Goal: Transaction & Acquisition: Obtain resource

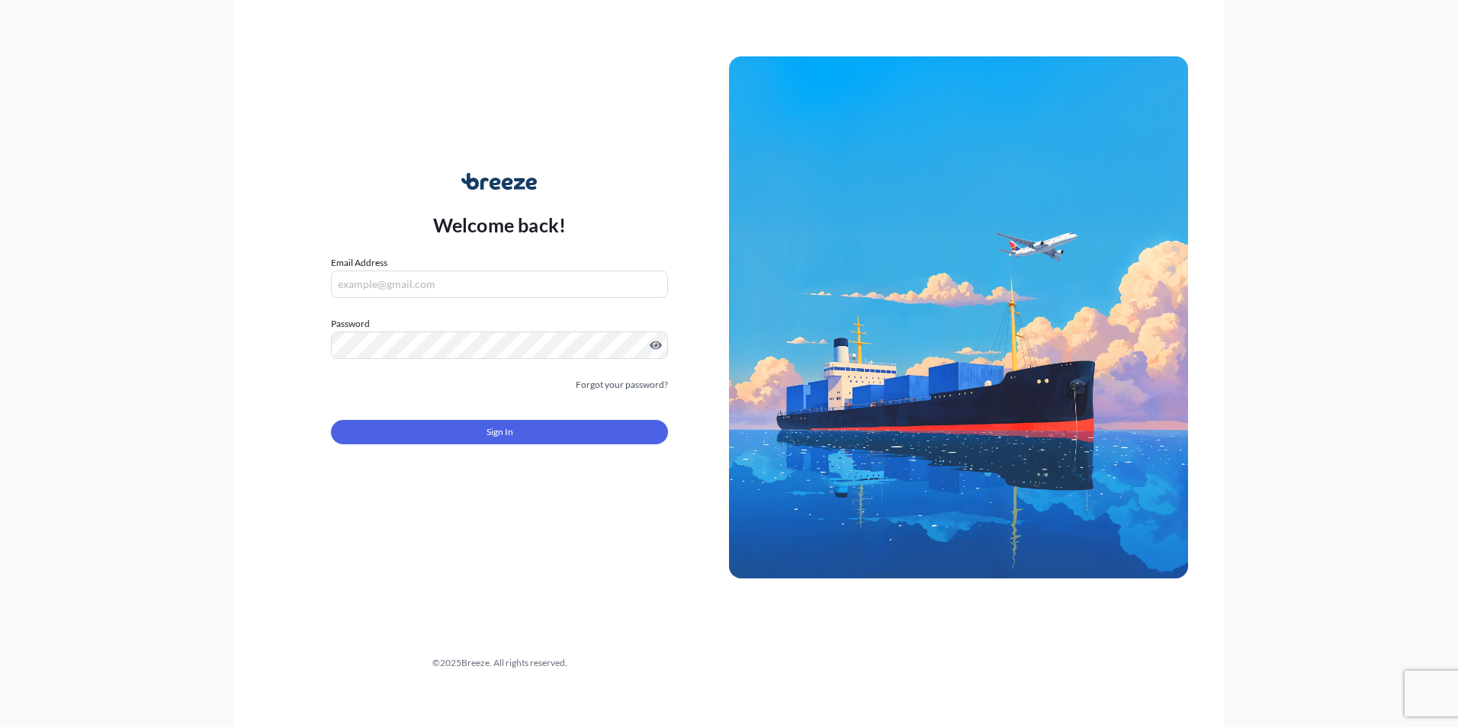
click at [455, 281] on input "Email Address" at bounding box center [499, 284] width 337 height 27
type input "[EMAIL_ADDRESS][DOMAIN_NAME]"
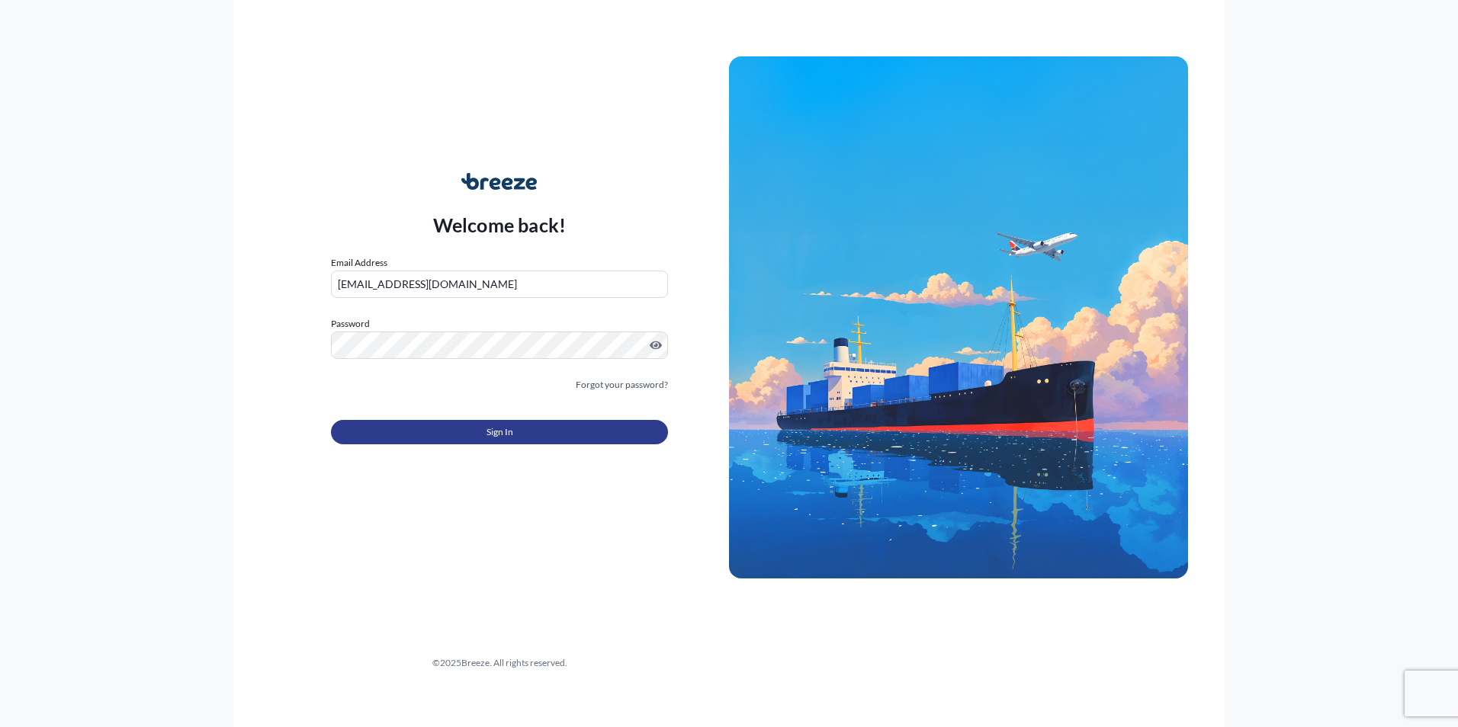
click at [464, 443] on button "Sign In" at bounding box center [499, 432] width 337 height 24
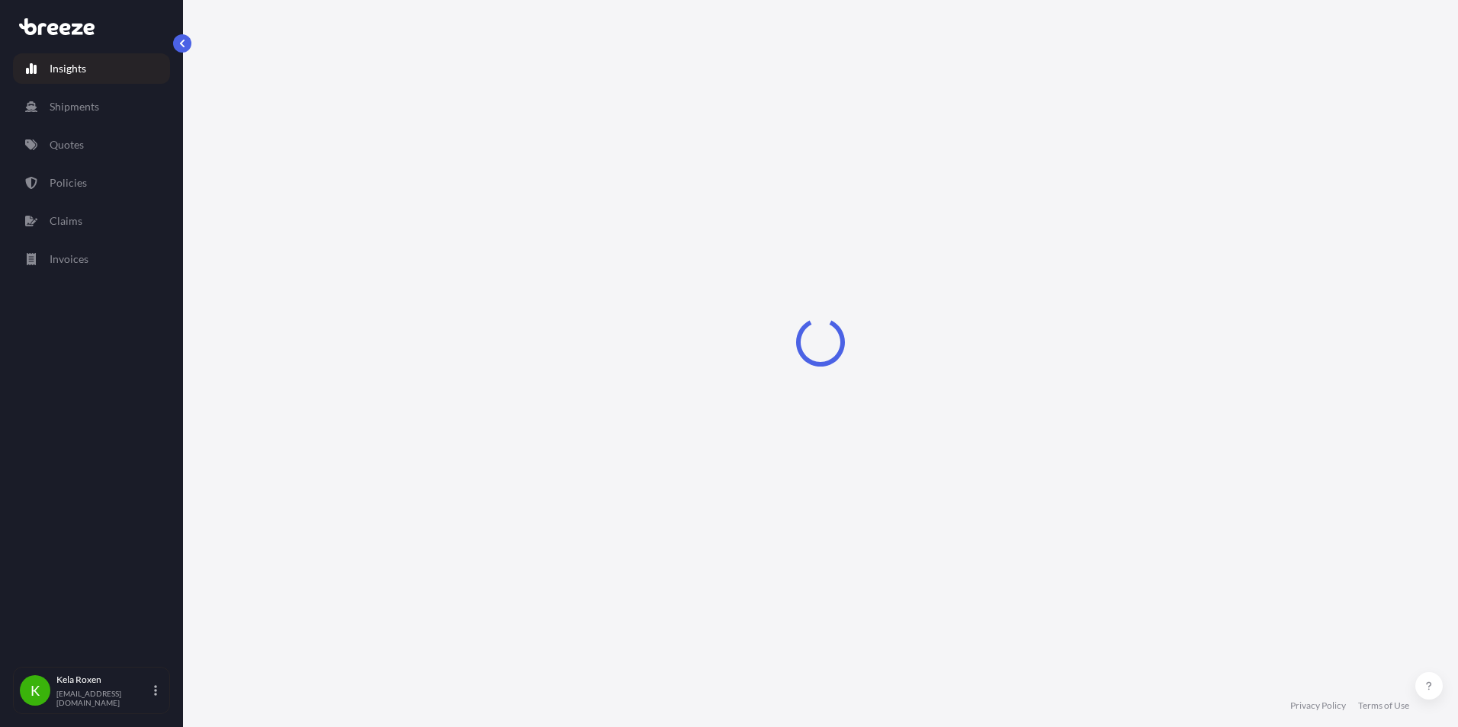
select select "2025"
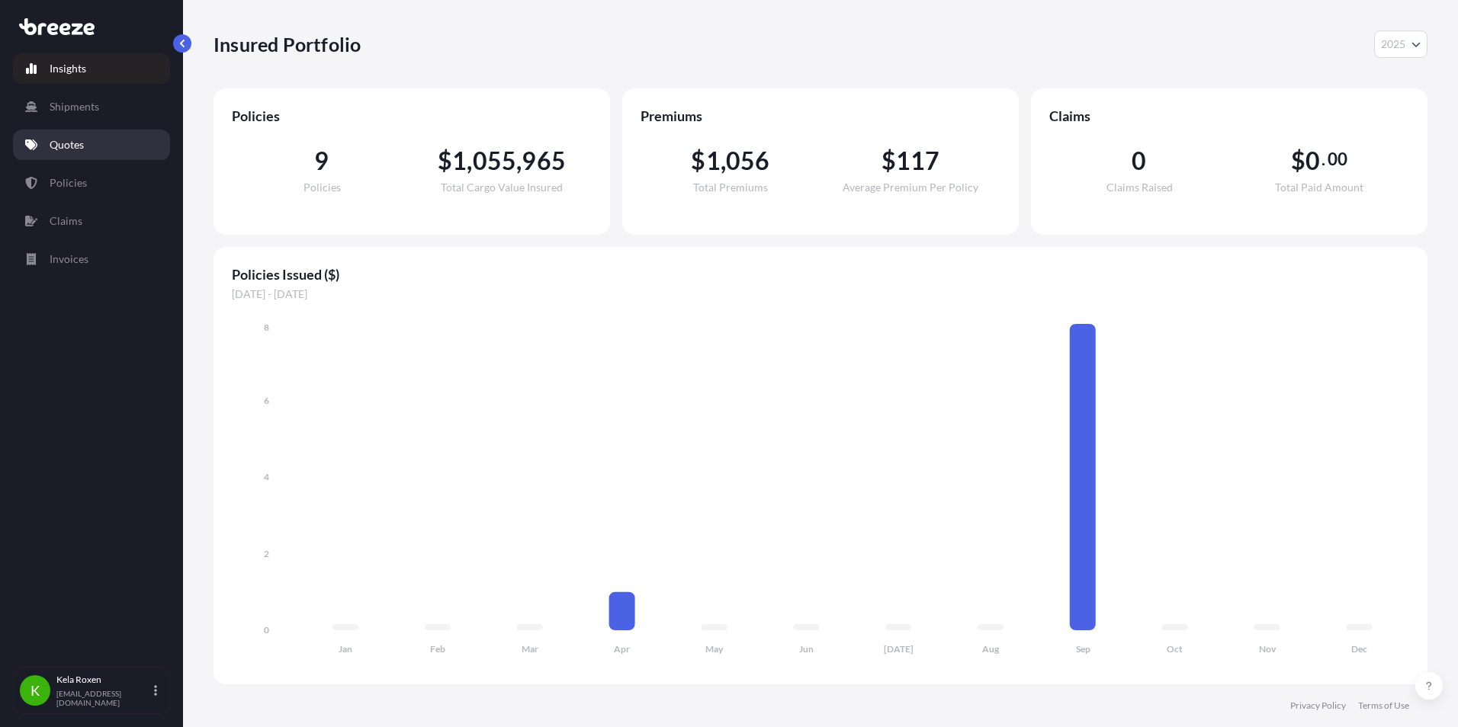
click at [68, 152] on link "Quotes" at bounding box center [91, 145] width 157 height 30
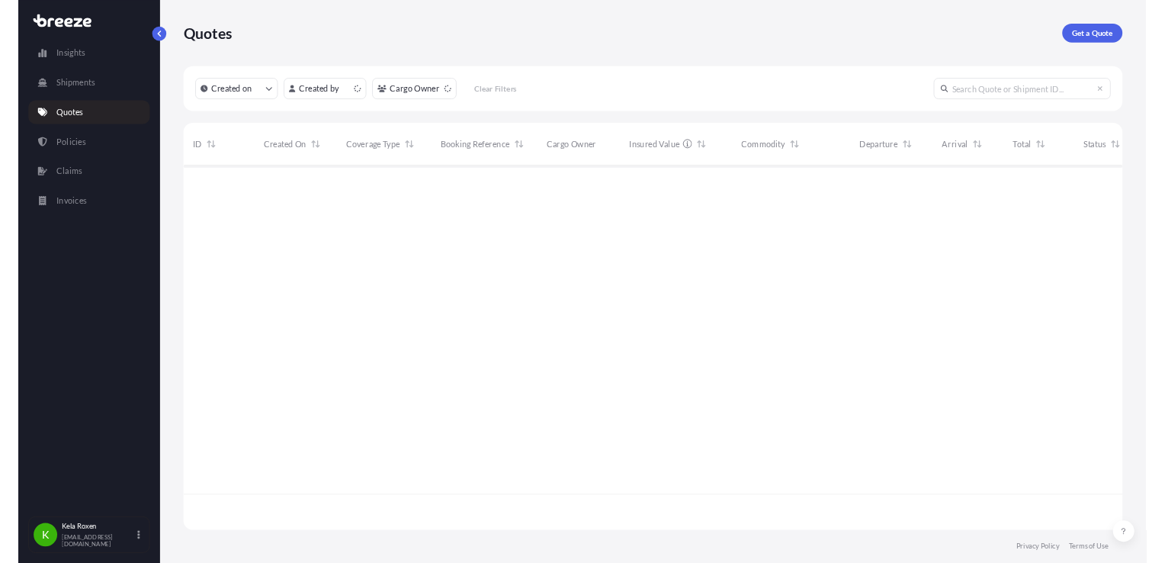
scroll to position [468, 1202]
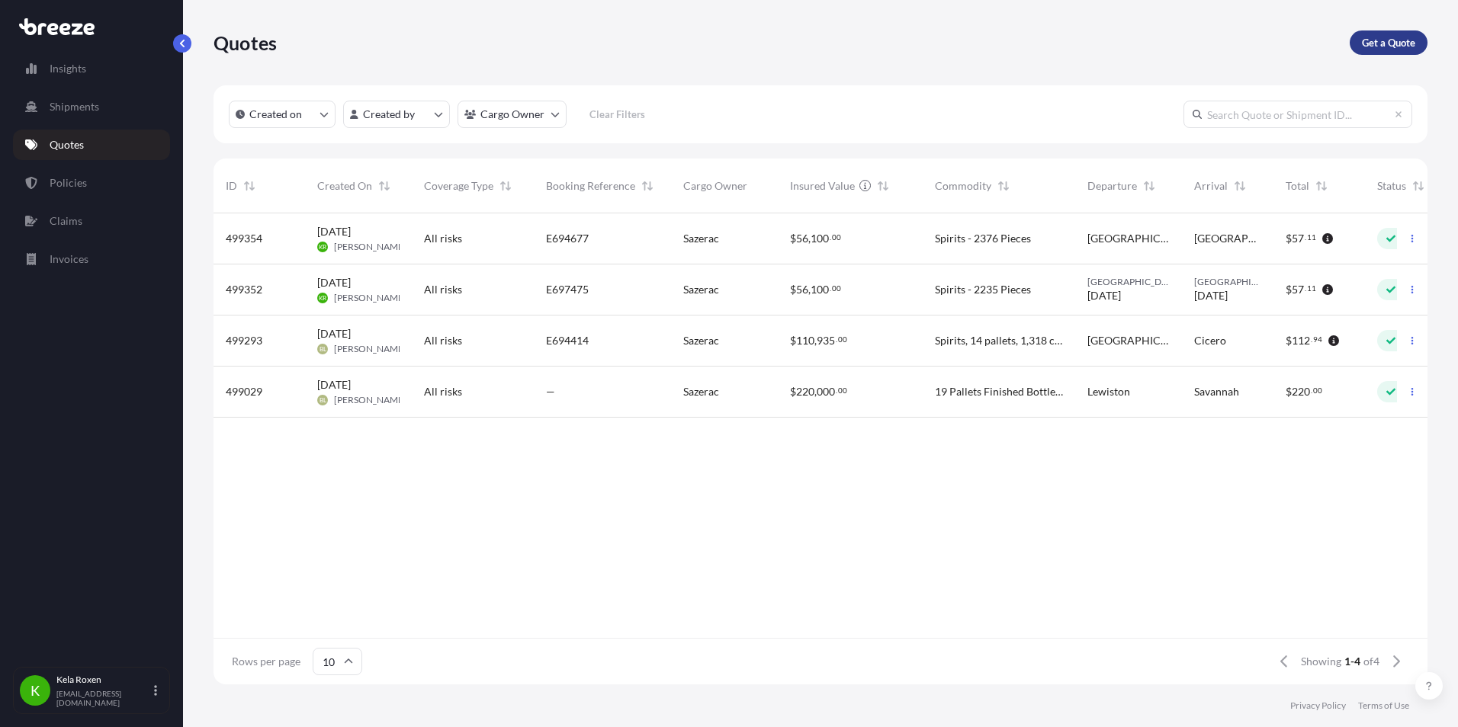
click at [1416, 51] on link "Get a Quote" at bounding box center [1388, 42] width 78 height 24
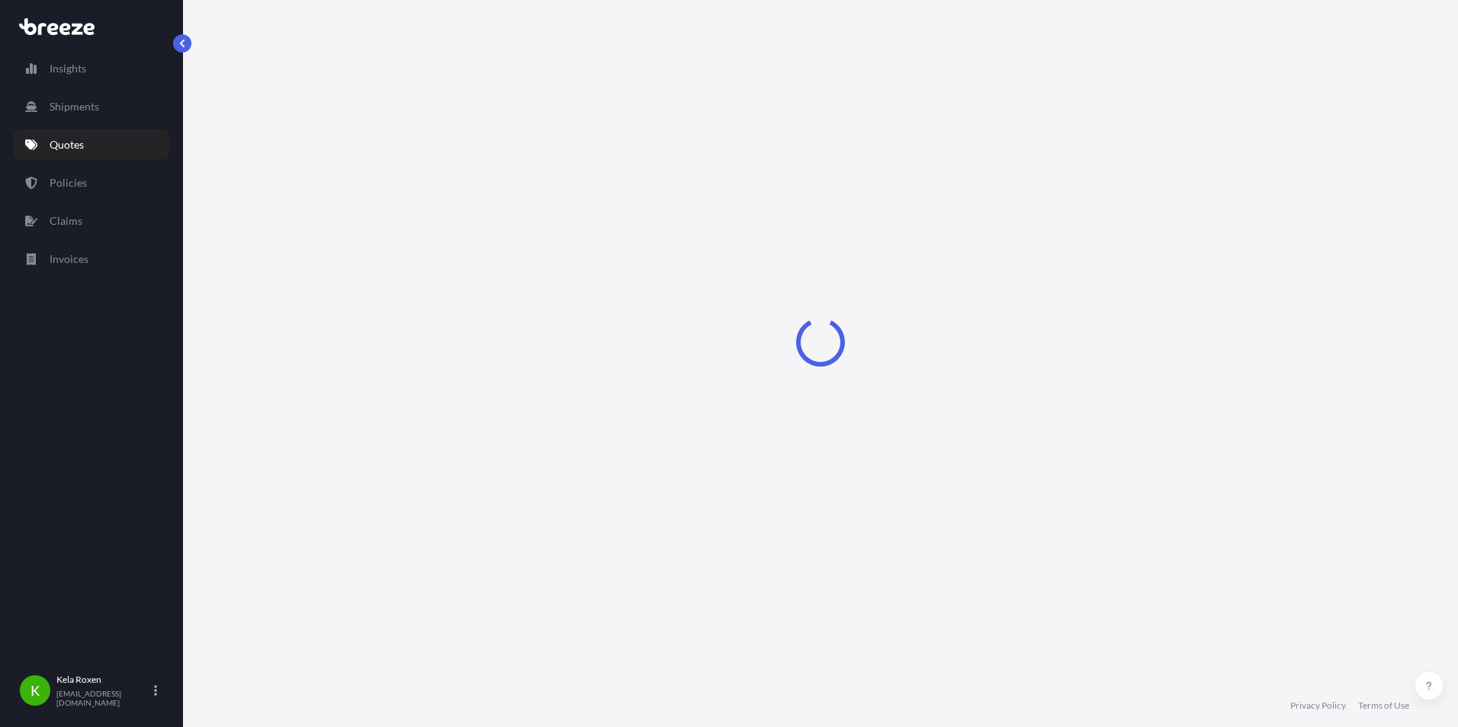
select select "Sea"
select select "1"
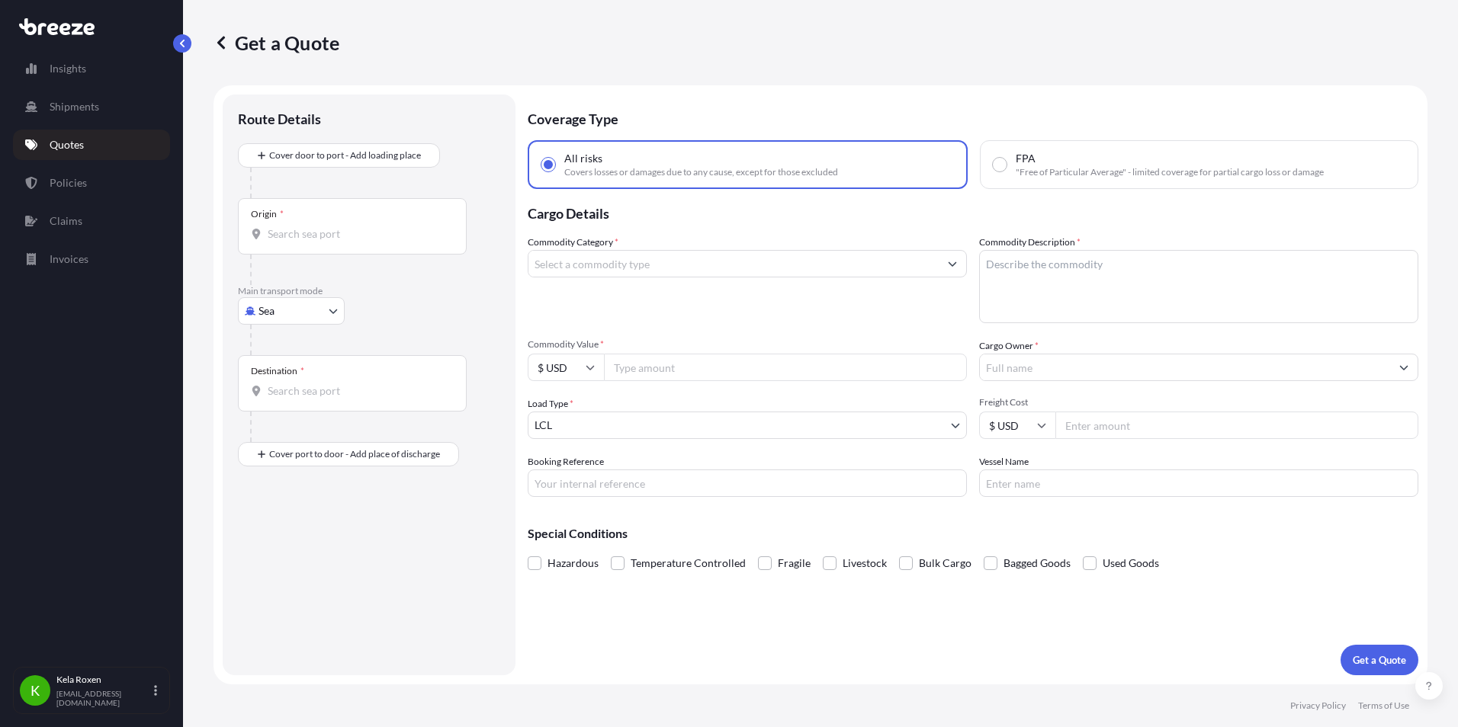
click at [285, 309] on body "Insights Shipments Quotes Policies Claims Invoices K Kela Roxen [EMAIL_ADDRESS]…" at bounding box center [729, 363] width 1458 height 727
click at [285, 403] on span "Road" at bounding box center [279, 405] width 24 height 15
select select "Road"
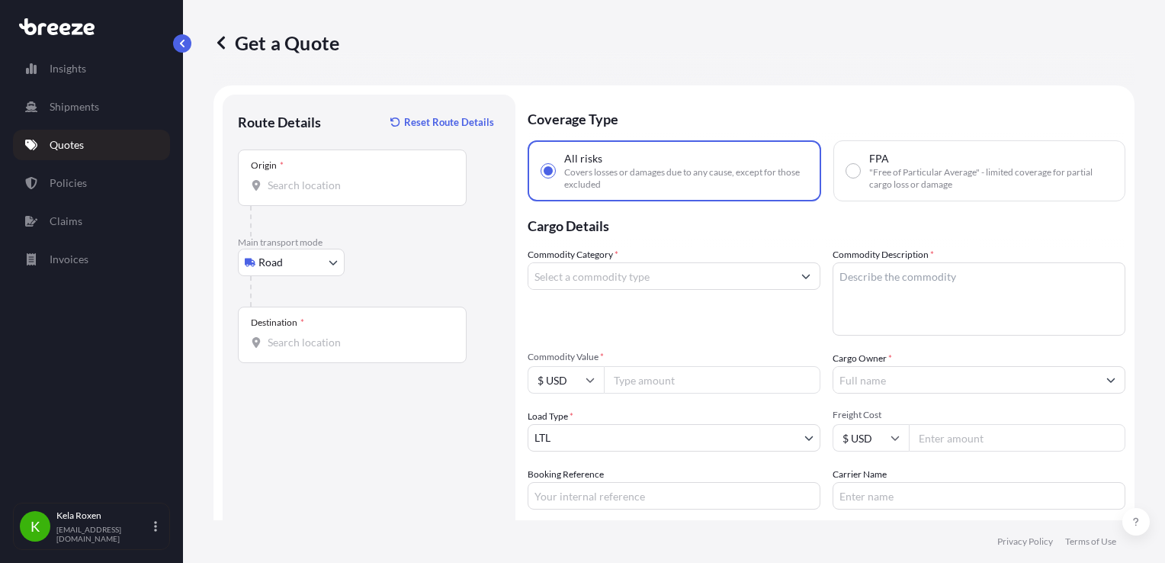
click at [365, 184] on input "Origin *" at bounding box center [358, 185] width 180 height 15
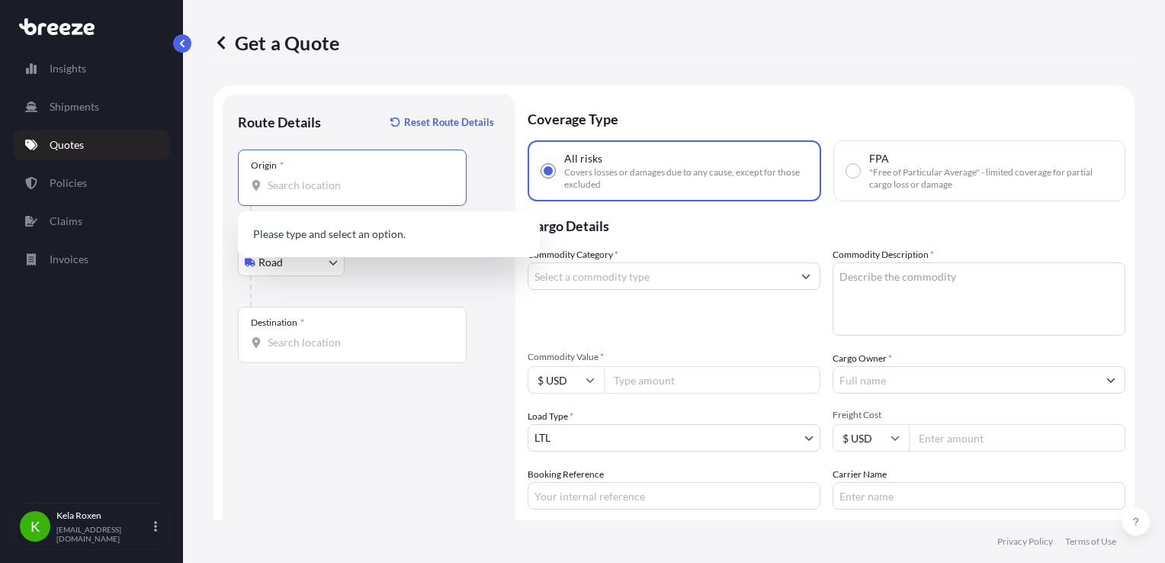
paste input "[STREET_ADDRESS][US_STATE]"
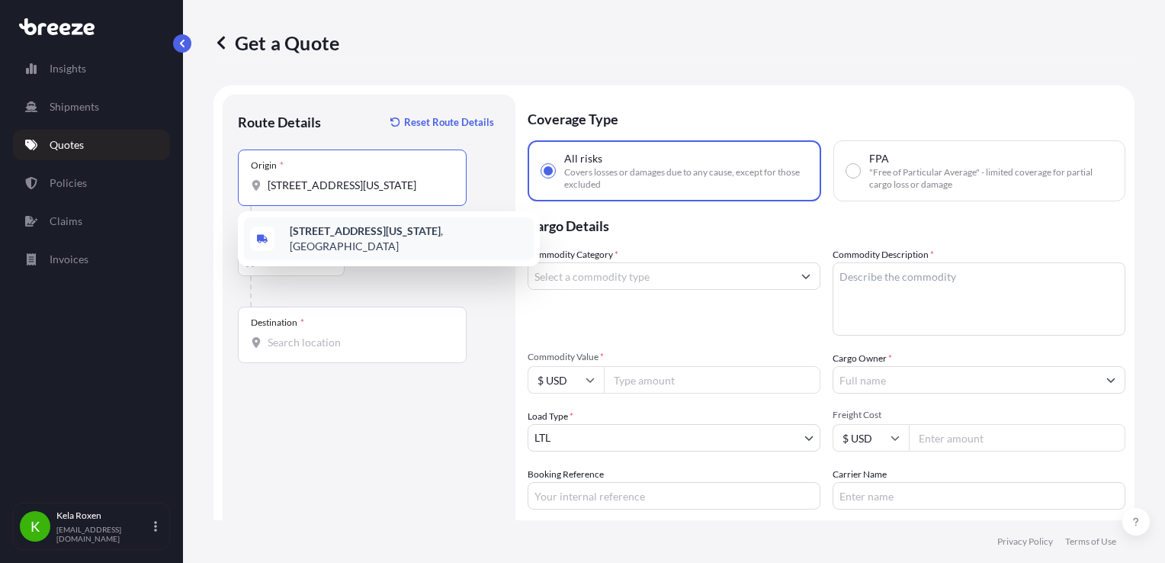
click at [416, 234] on b "[STREET_ADDRESS][US_STATE]" at bounding box center [365, 230] width 151 height 13
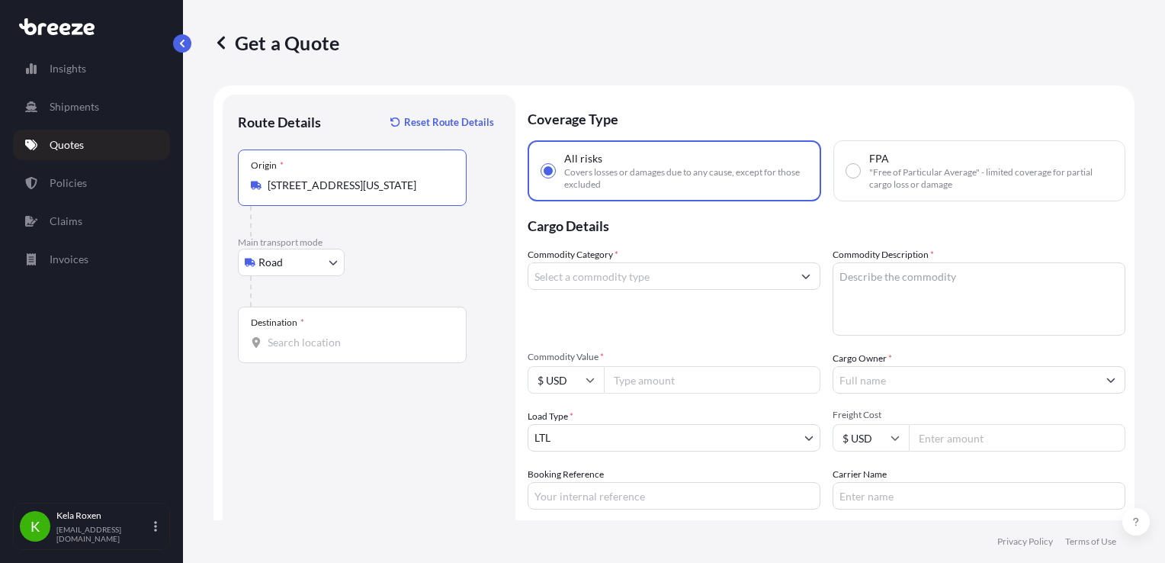
type input "[STREET_ADDRESS][US_STATE]"
click at [378, 322] on div "Destination *" at bounding box center [352, 334] width 229 height 56
click at [378, 335] on input "Destination *" at bounding box center [358, 342] width 180 height 15
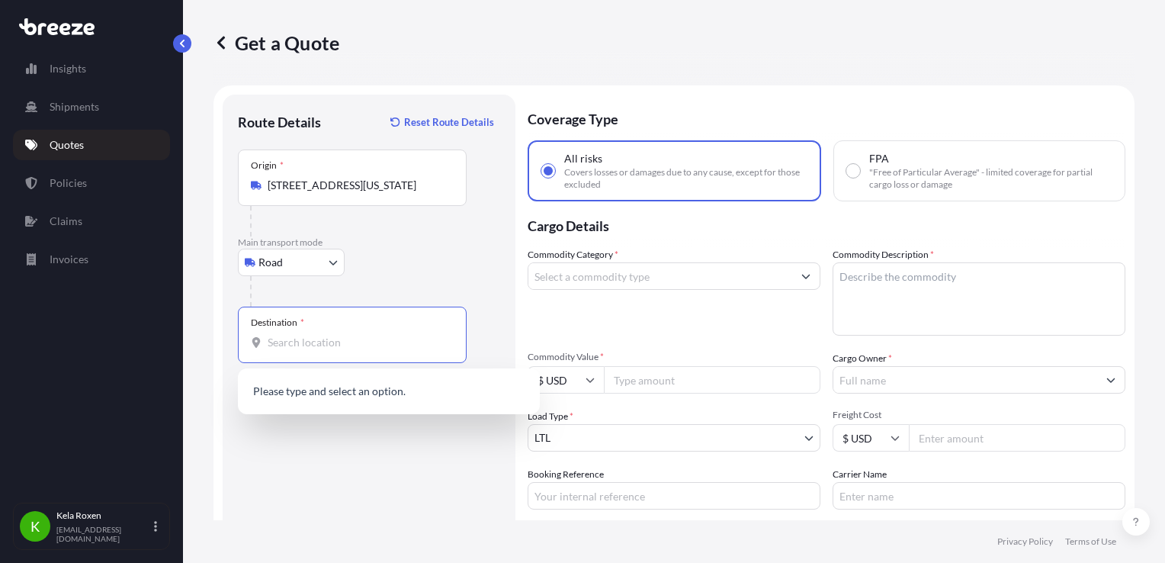
paste input "[STREET_ADDRESS][US_STATE]"
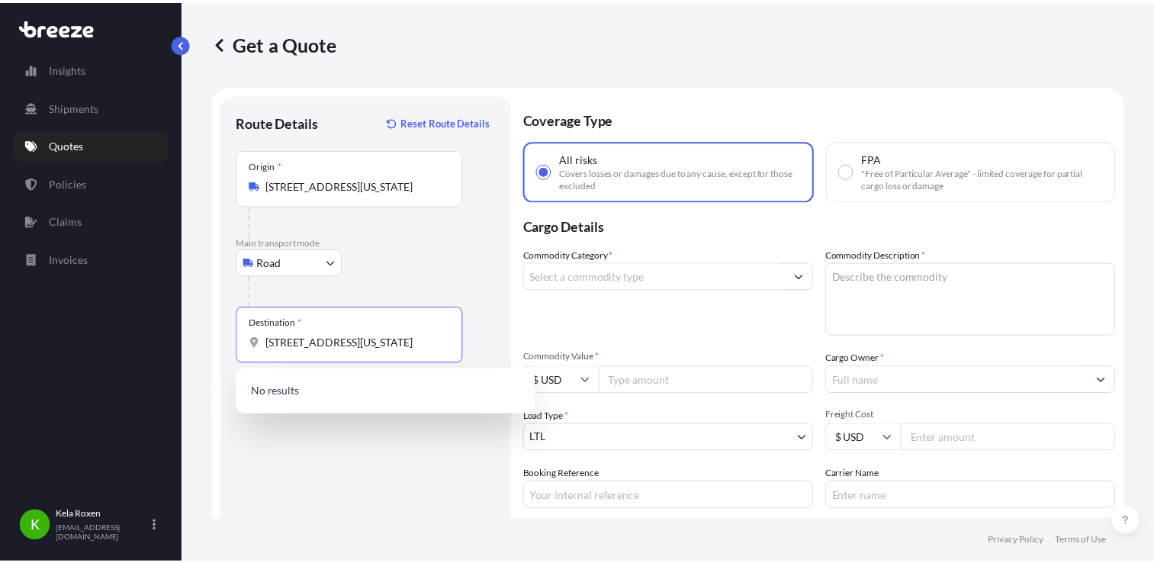
scroll to position [0, 49]
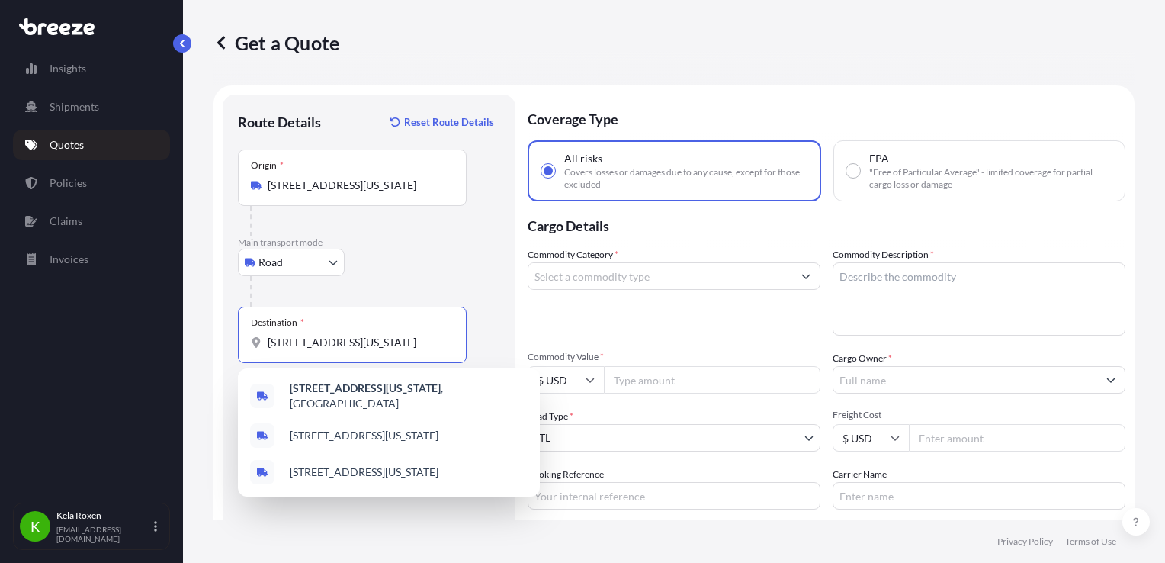
type input "[STREET_ADDRESS][US_STATE]"
click at [700, 285] on input "Commodity Category *" at bounding box center [660, 275] width 264 height 27
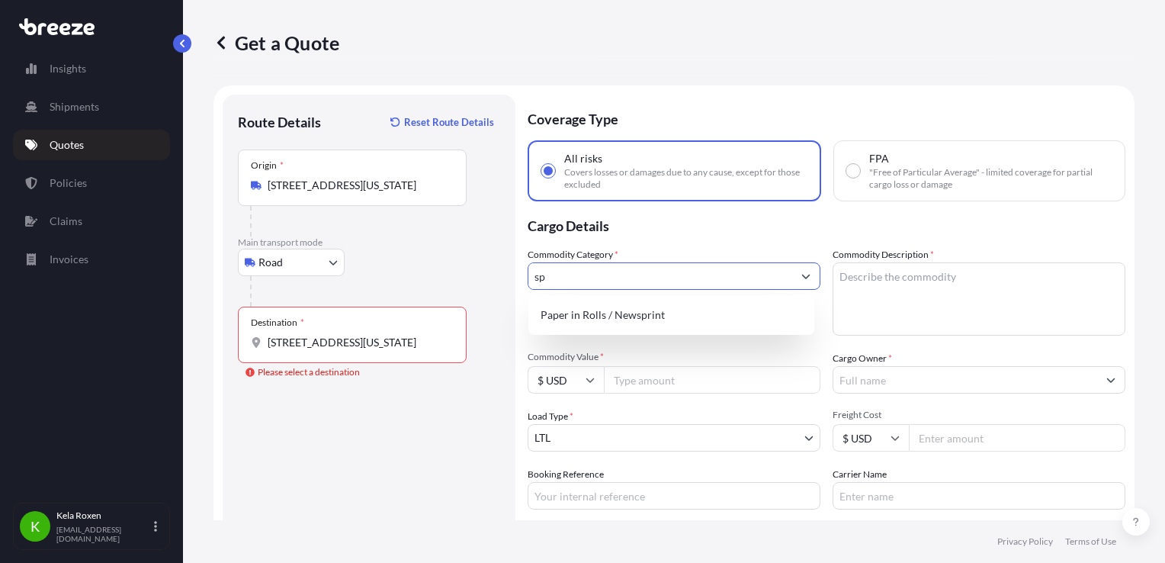
type input "s"
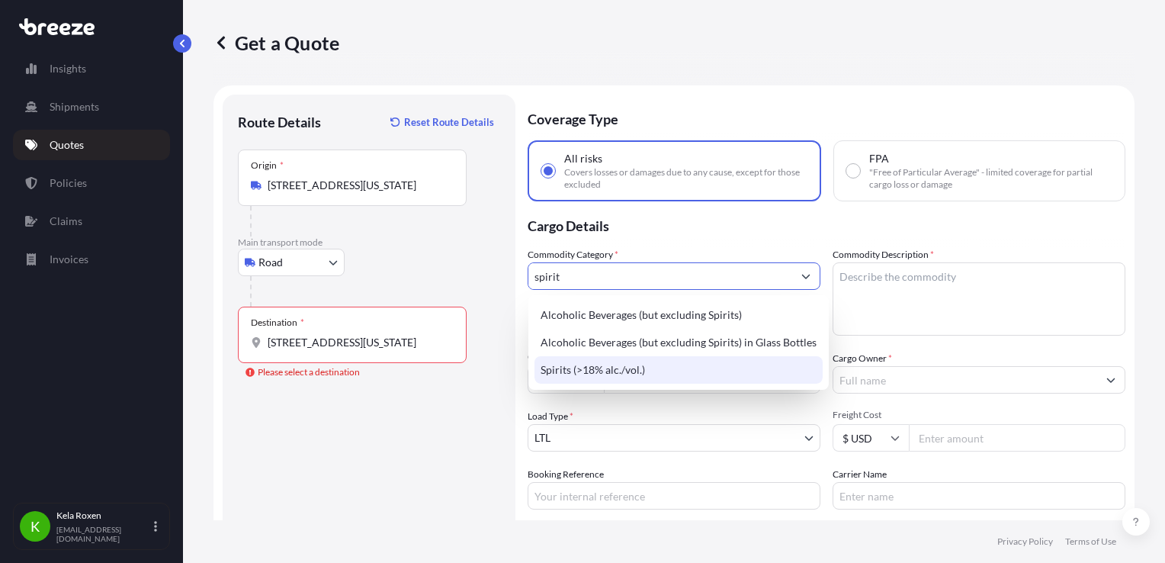
click at [717, 366] on div "Spirits (>18% alc./vol.)" at bounding box center [678, 369] width 288 height 27
type input "Spirits (>18% alc./vol.)"
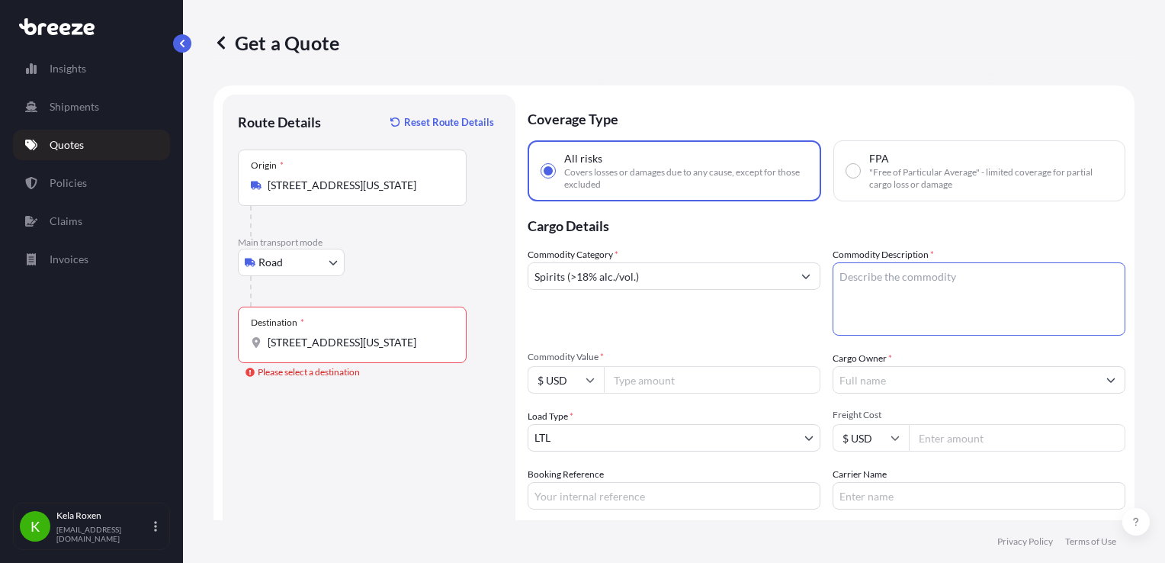
click at [963, 301] on textarea "Commodity Description *" at bounding box center [979, 298] width 293 height 73
type textarea "a"
type textarea "Spirits - 1099 Pieces"
click at [679, 383] on input "Commodity Value *" at bounding box center [712, 379] width 217 height 27
type input "300000"
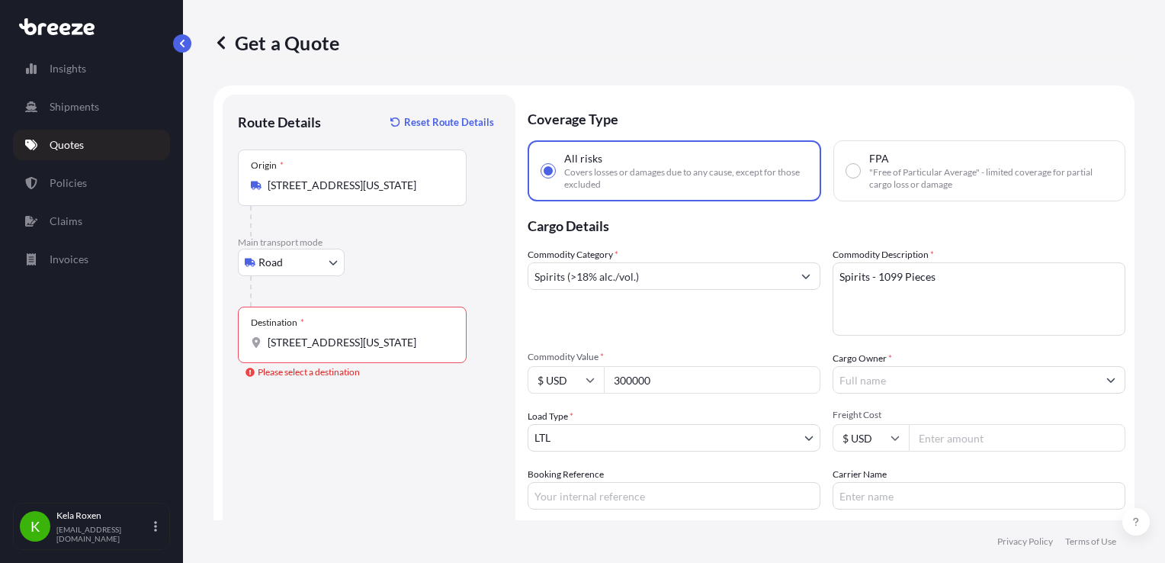
click at [900, 383] on input "Cargo Owner *" at bounding box center [965, 379] width 264 height 27
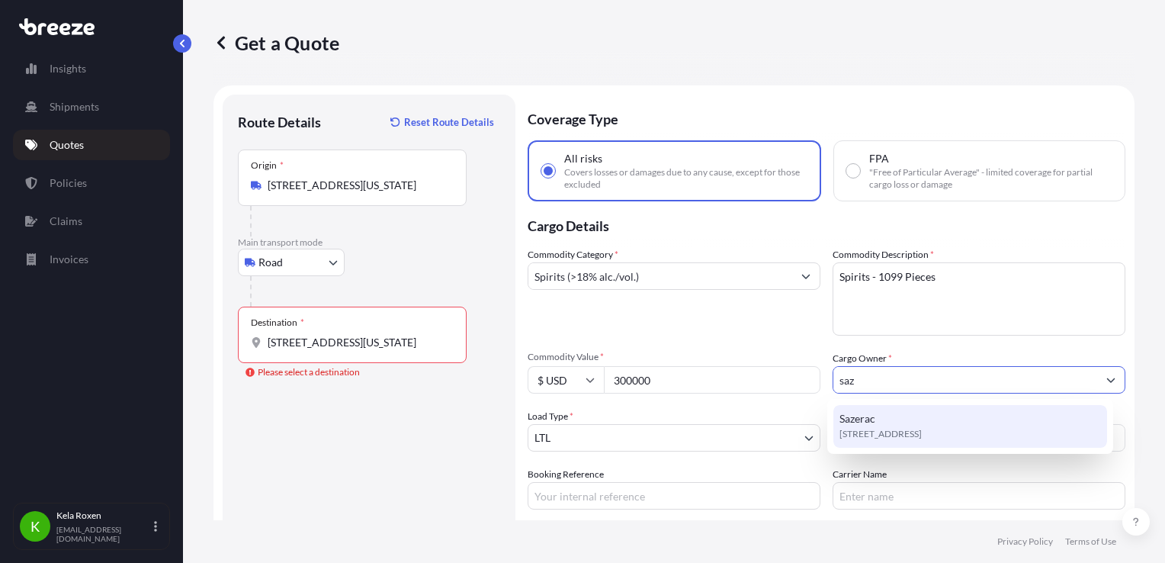
click at [912, 423] on div "Sazerac [STREET_ADDRESS]" at bounding box center [970, 426] width 274 height 43
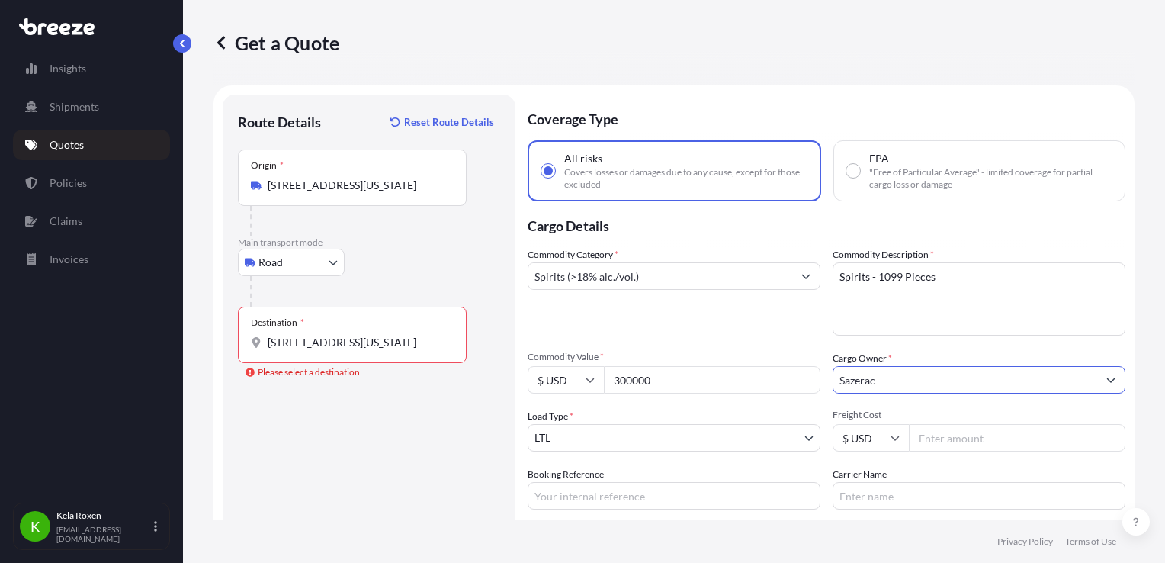
type input "Sazerac"
click at [674, 453] on div "Commodity Category * Spirits (>18% alc./vol.) Commodity Description * Spirits -…" at bounding box center [827, 378] width 598 height 262
click at [669, 441] on body "11 options available. 7 options available. 1 option available. Insights Shipmen…" at bounding box center [582, 281] width 1165 height 563
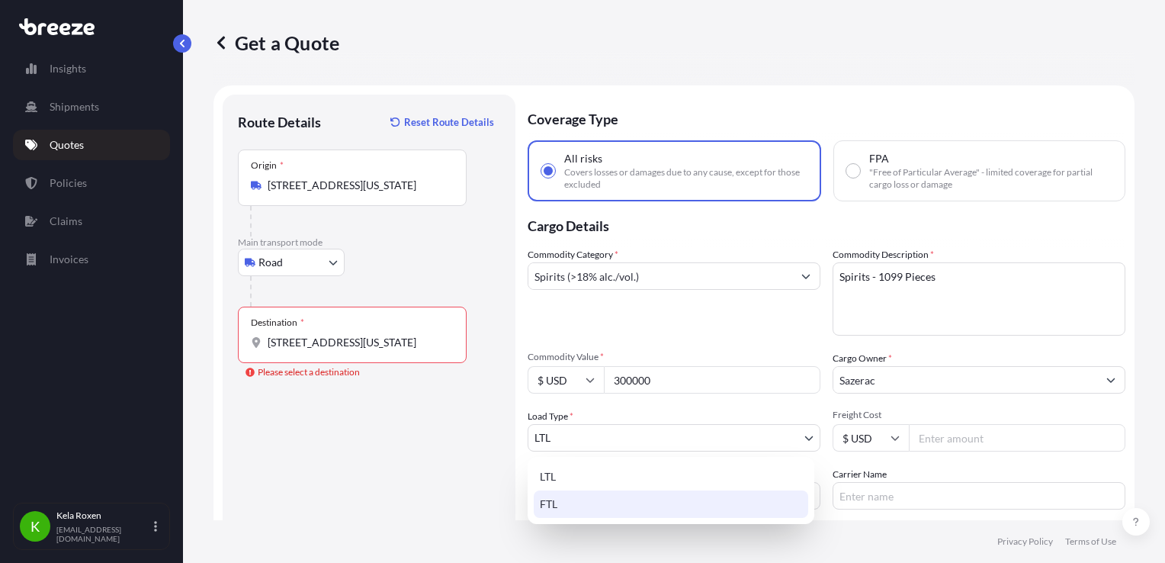
click at [600, 505] on div "FTL" at bounding box center [671, 503] width 274 height 27
select select "2"
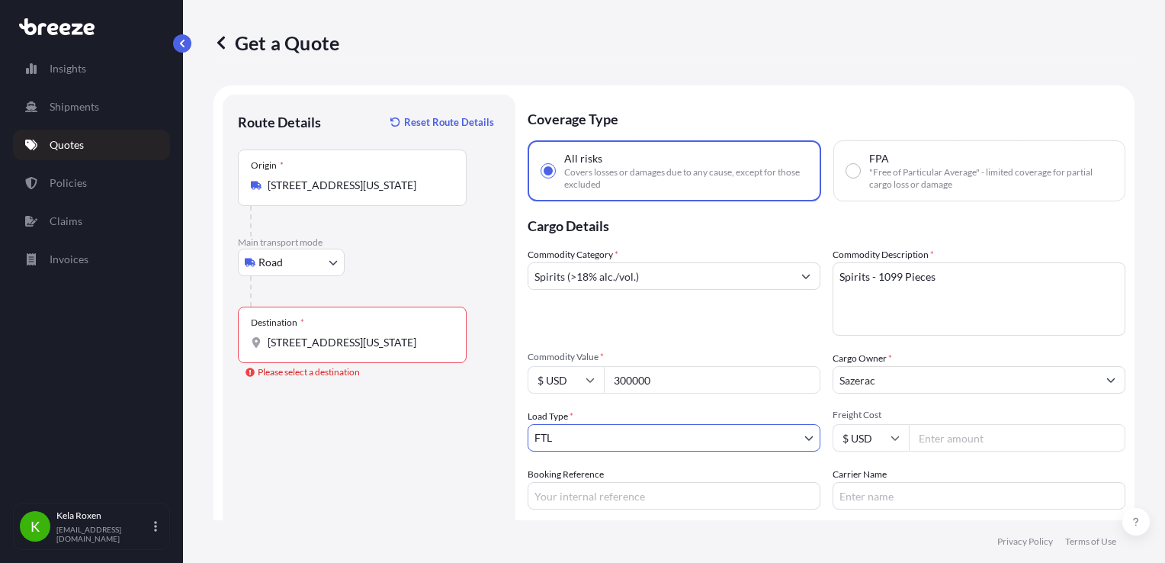
click at [960, 438] on input "Freight Cost" at bounding box center [1017, 437] width 217 height 27
click at [937, 441] on input "Freight Cost" at bounding box center [1017, 437] width 217 height 27
type input "1000"
click at [634, 502] on input "Booking Reference" at bounding box center [674, 495] width 293 height 27
click at [576, 486] on input "Booking Reference" at bounding box center [674, 495] width 293 height 27
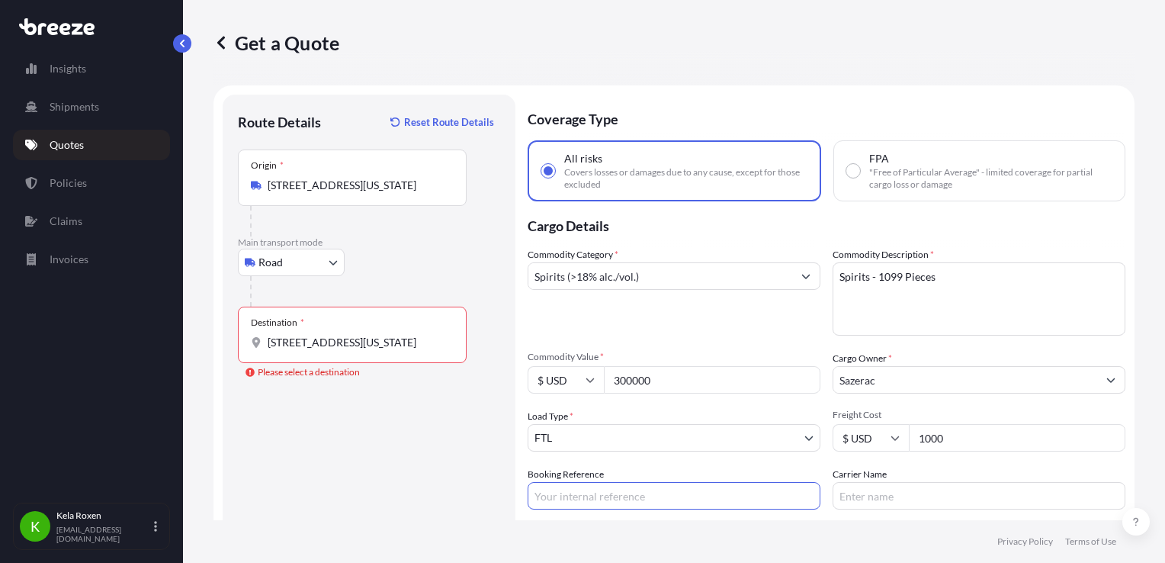
paste input "E697474"
type input "E697474"
click at [918, 506] on input "Carrier Name" at bounding box center [979, 495] width 293 height 27
drag, startPoint x: 671, startPoint y: 380, endPoint x: 582, endPoint y: 371, distance: 88.9
click at [582, 371] on div "$ USD 300000" at bounding box center [674, 379] width 293 height 27
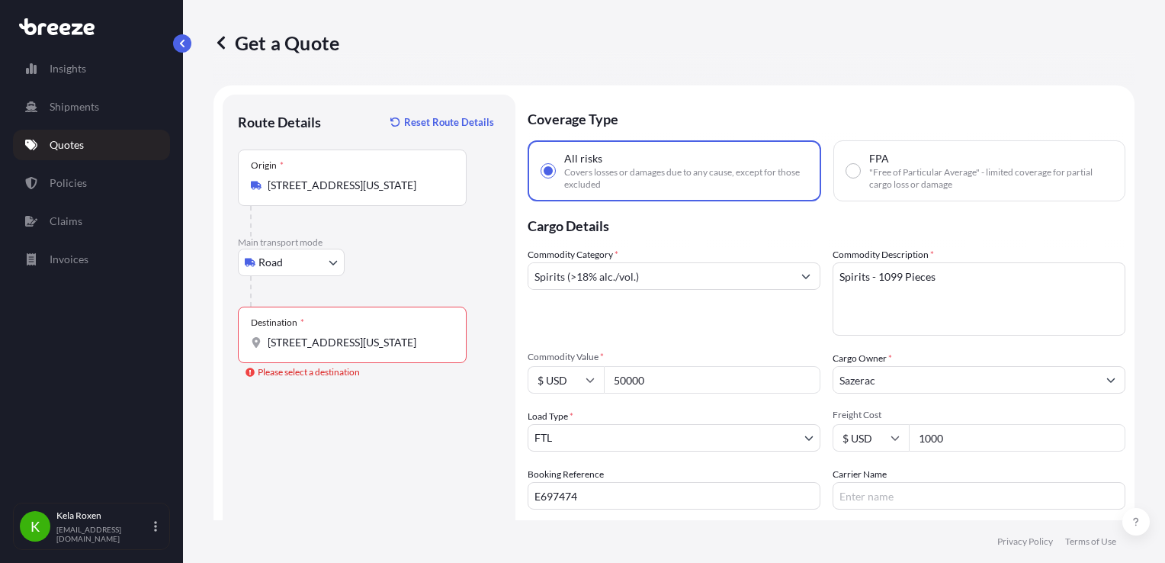
type input "50000"
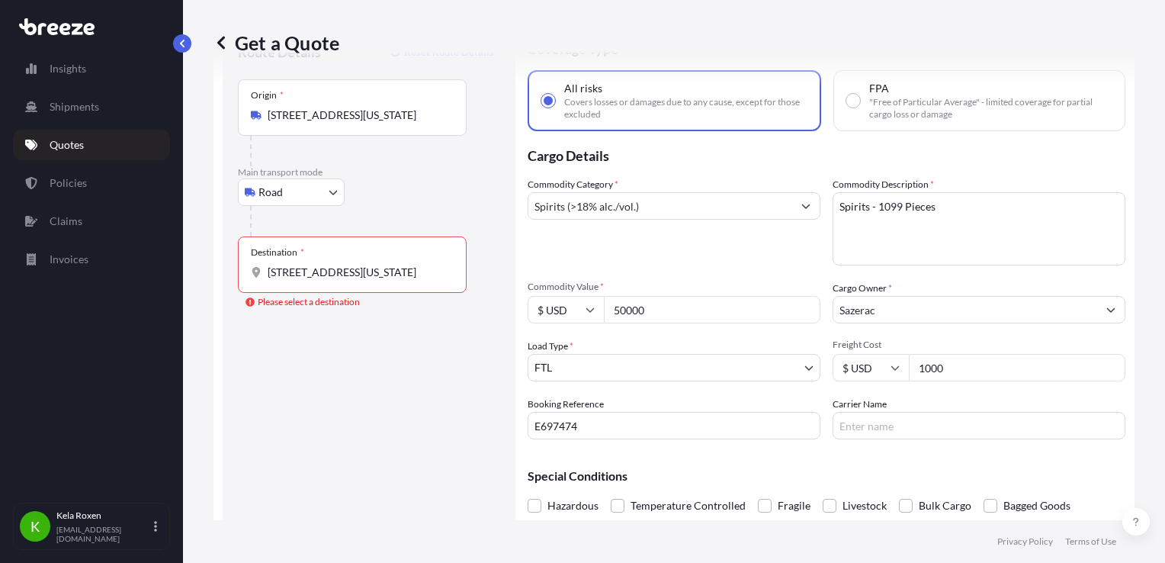
scroll to position [128, 0]
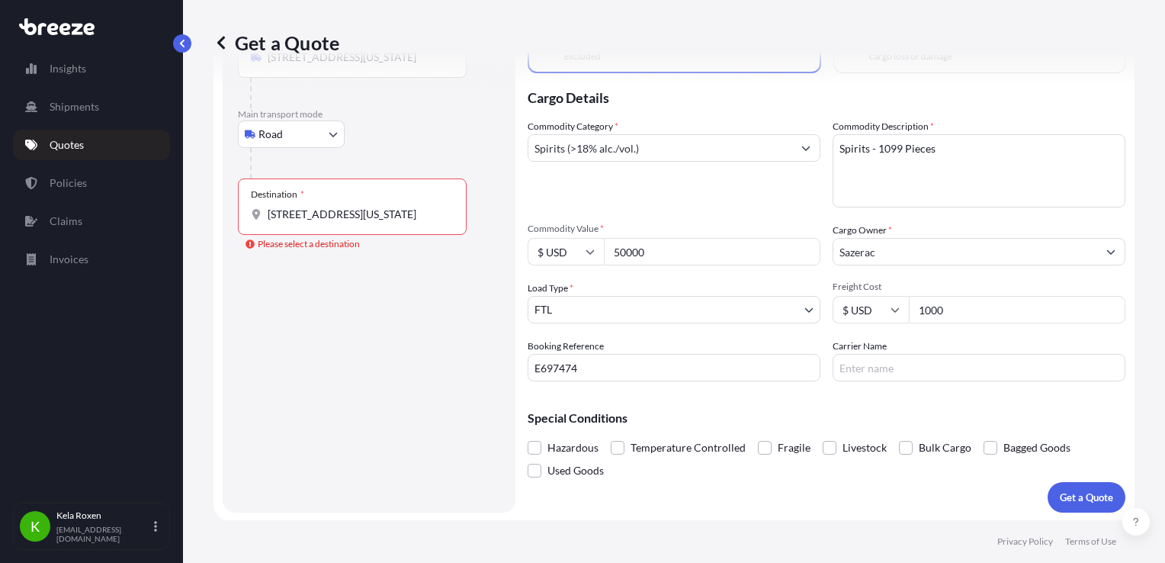
click at [308, 207] on input "[STREET_ADDRESS][US_STATE]" at bounding box center [358, 214] width 180 height 15
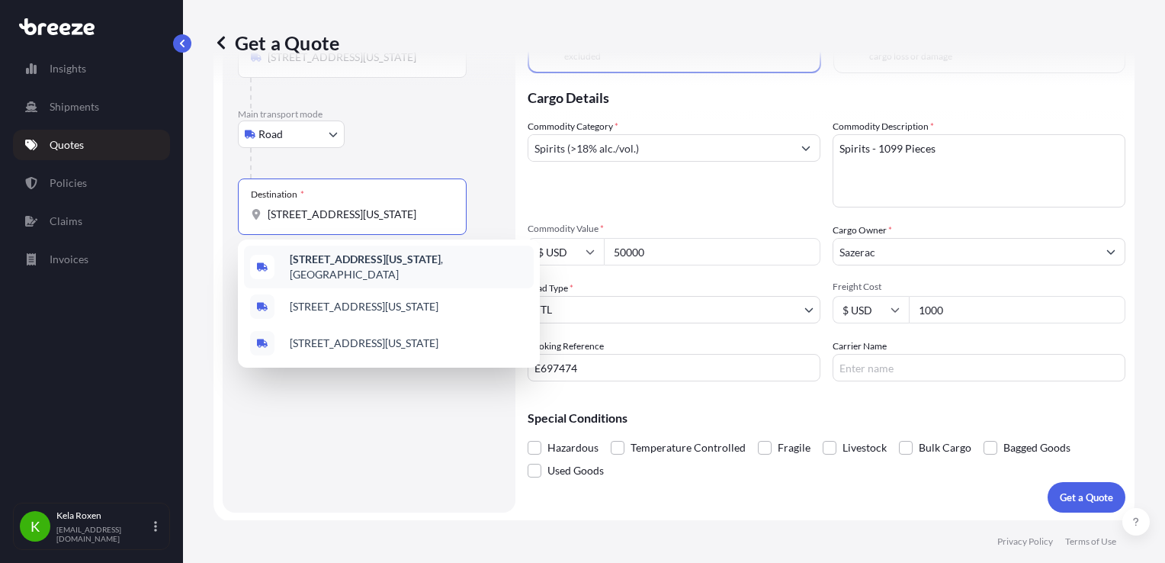
click at [372, 279] on span "[STREET_ADDRESS][US_STATE]" at bounding box center [409, 267] width 238 height 30
type input "[STREET_ADDRESS][US_STATE]"
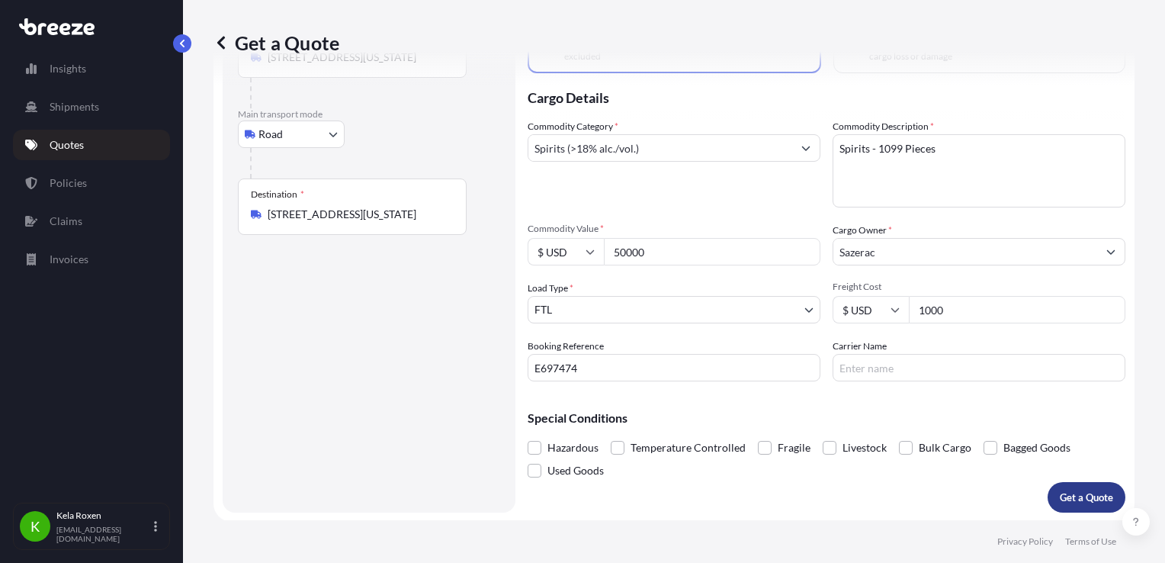
click at [1083, 492] on p "Get a Quote" at bounding box center [1086, 496] width 53 height 15
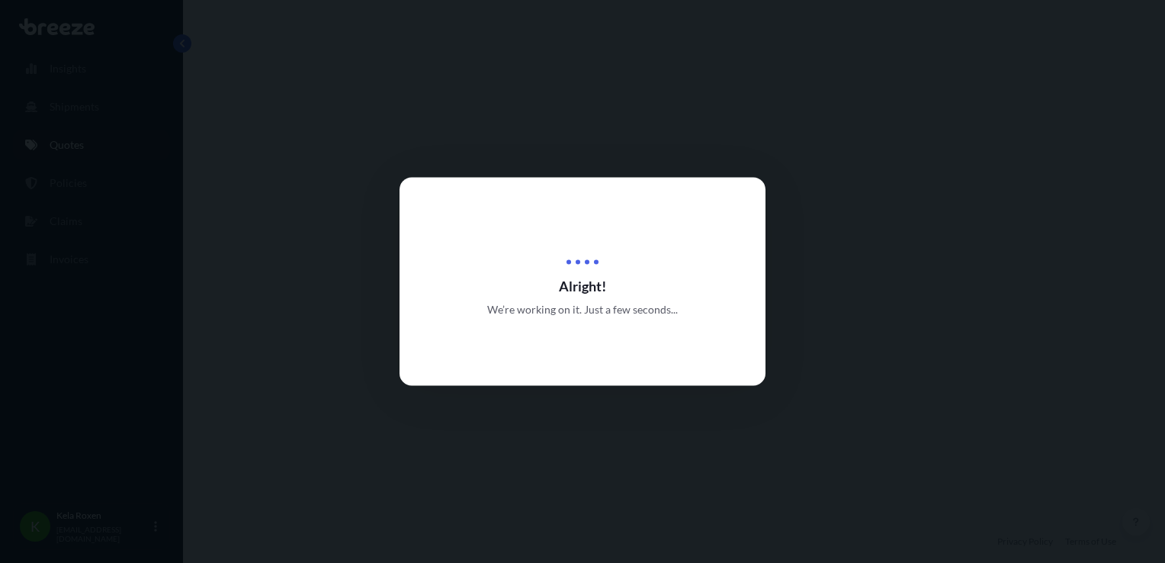
select select "Road"
select select "2"
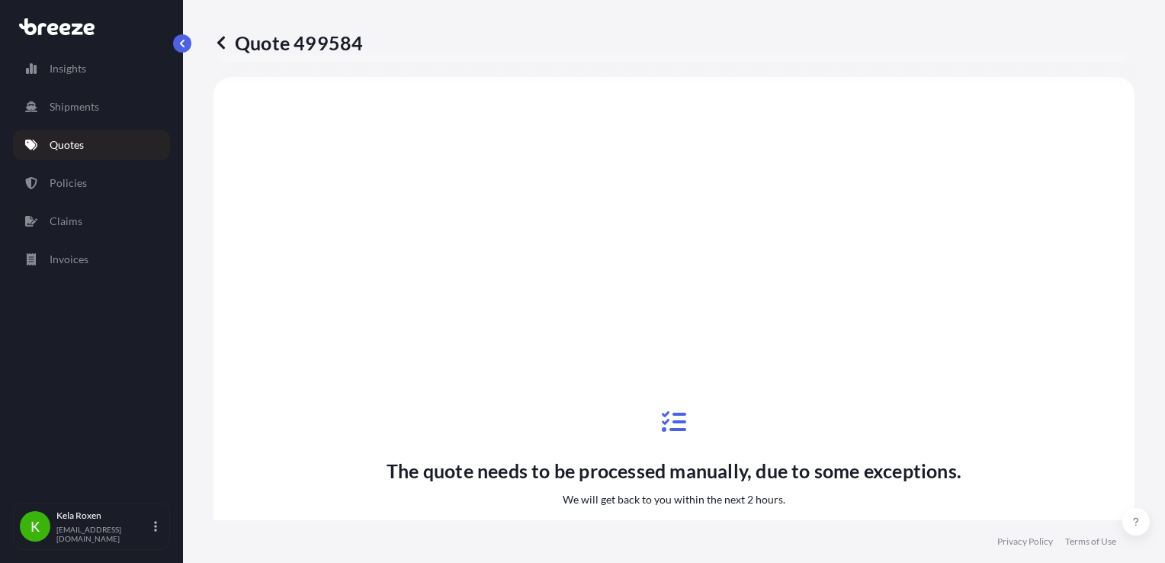
scroll to position [1044, 0]
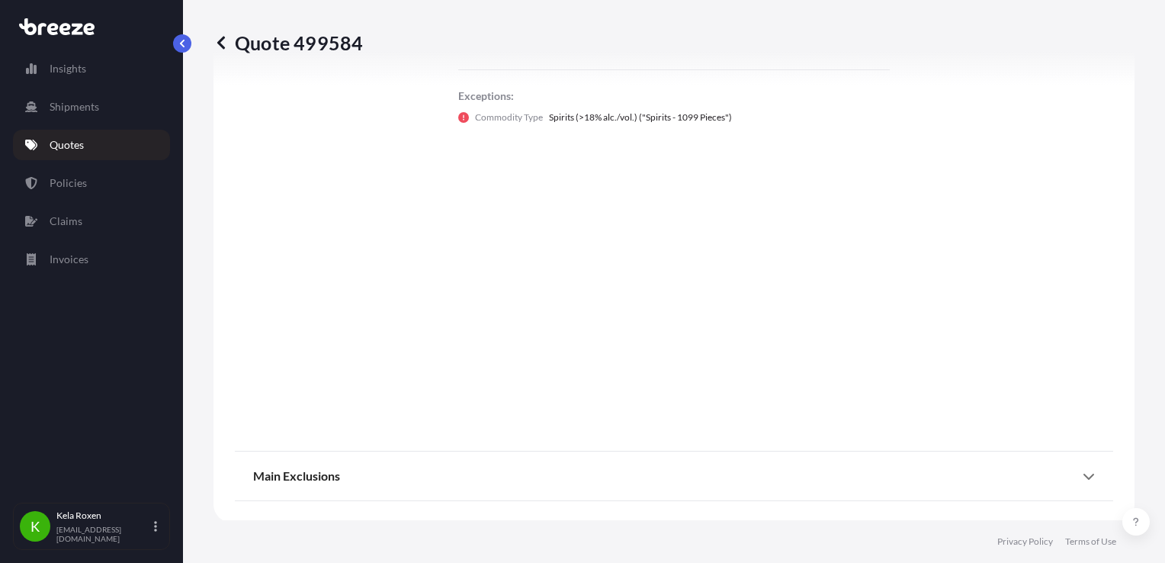
click at [218, 39] on icon at bounding box center [220, 42] width 15 height 15
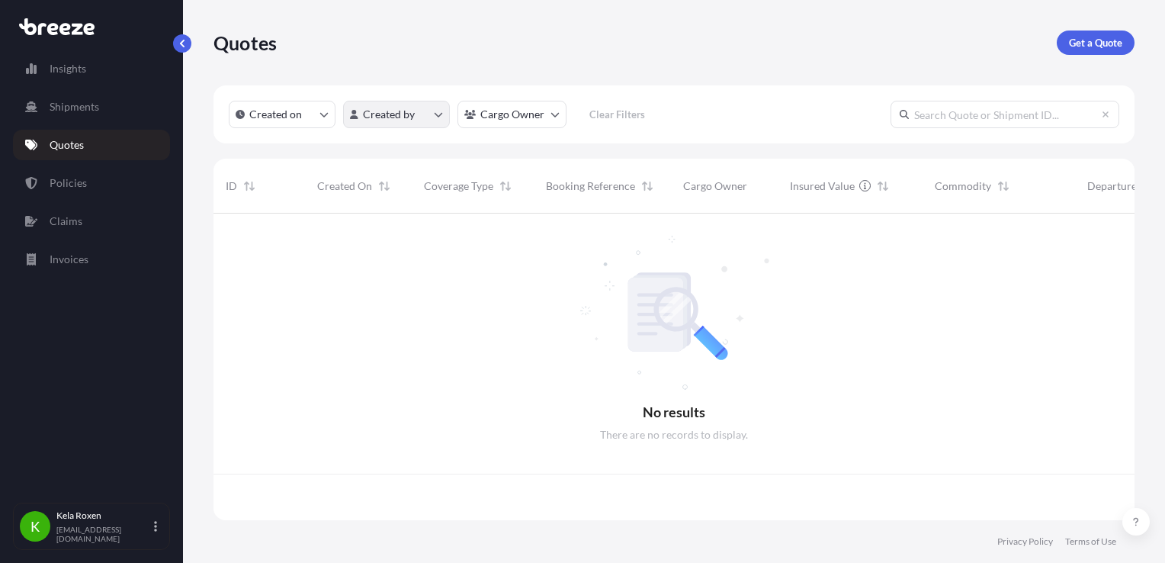
scroll to position [303, 909]
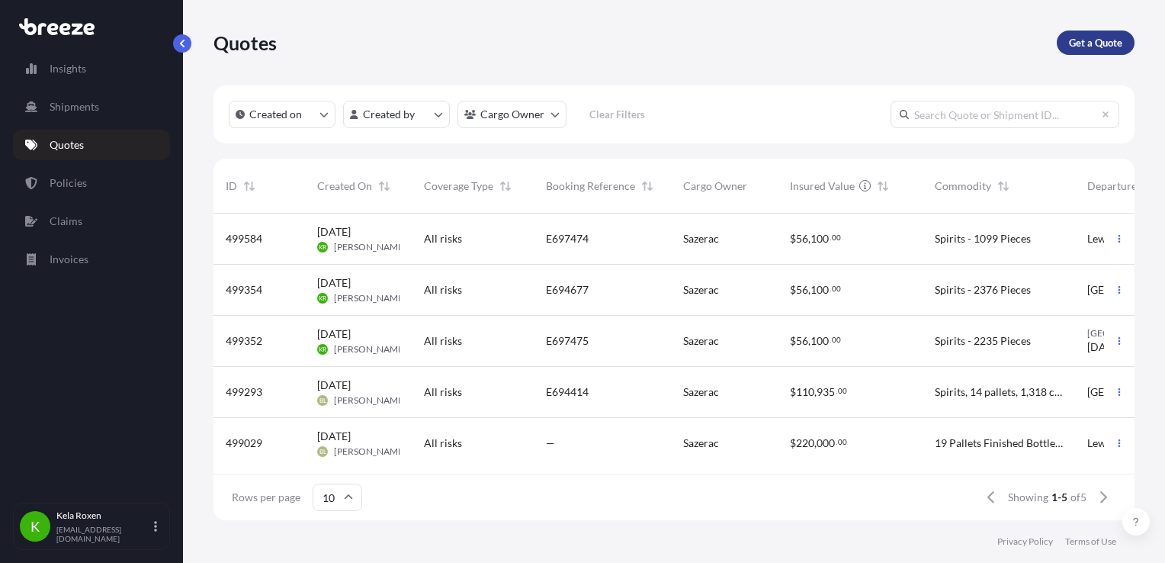
click at [1067, 39] on link "Get a Quote" at bounding box center [1096, 42] width 78 height 24
select select "Sea"
select select "1"
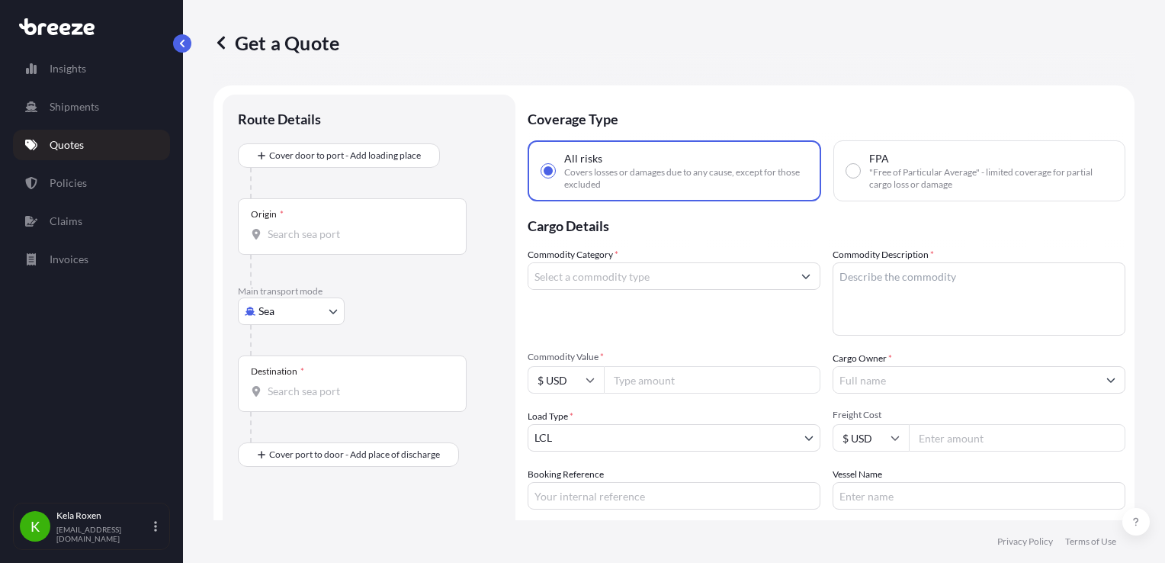
scroll to position [24, 0]
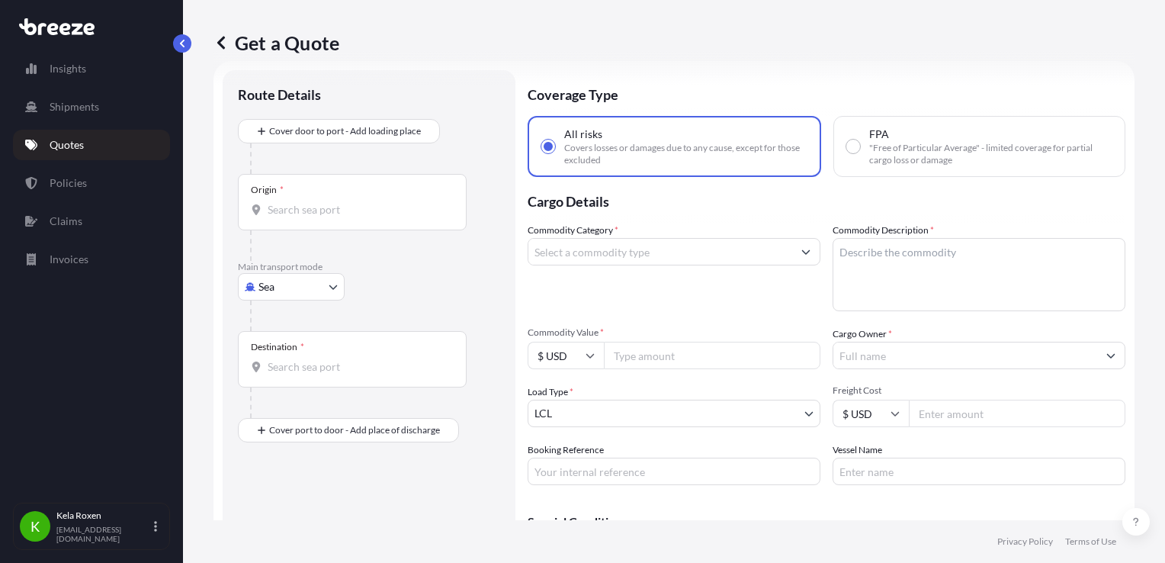
click at [252, 300] on body "Insights Shipments Quotes Policies Claims Invoices K Kela Roxen [EMAIL_ADDRESS]…" at bounding box center [582, 281] width 1165 height 563
click at [280, 380] on span "Road" at bounding box center [279, 380] width 24 height 15
select select "Road"
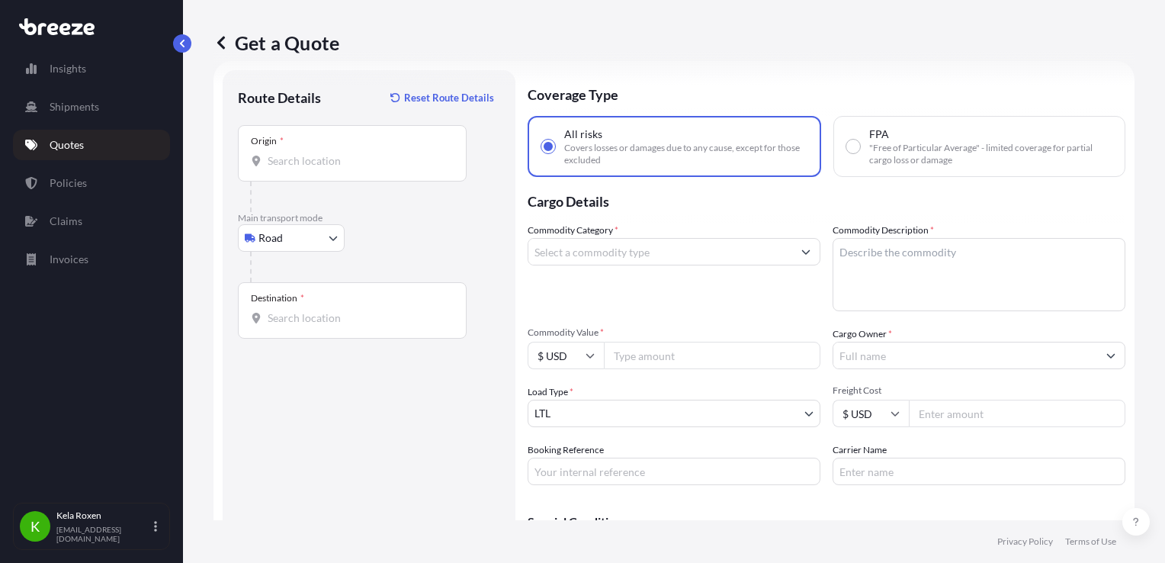
click at [325, 160] on input "Origin *" at bounding box center [358, 160] width 180 height 15
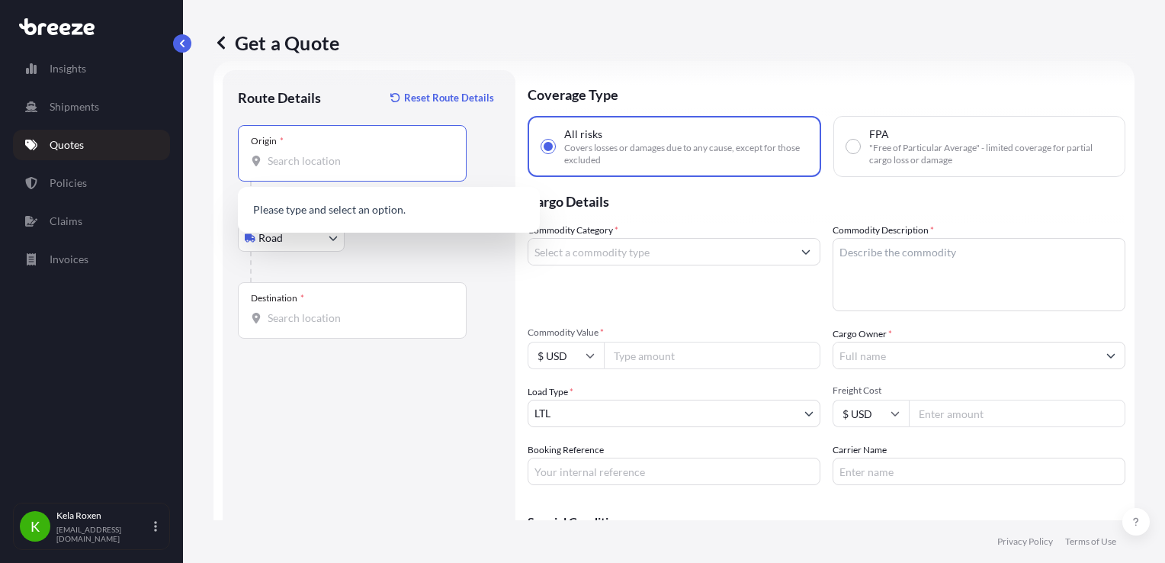
paste input "[STREET_ADDRESS][US_STATE]"
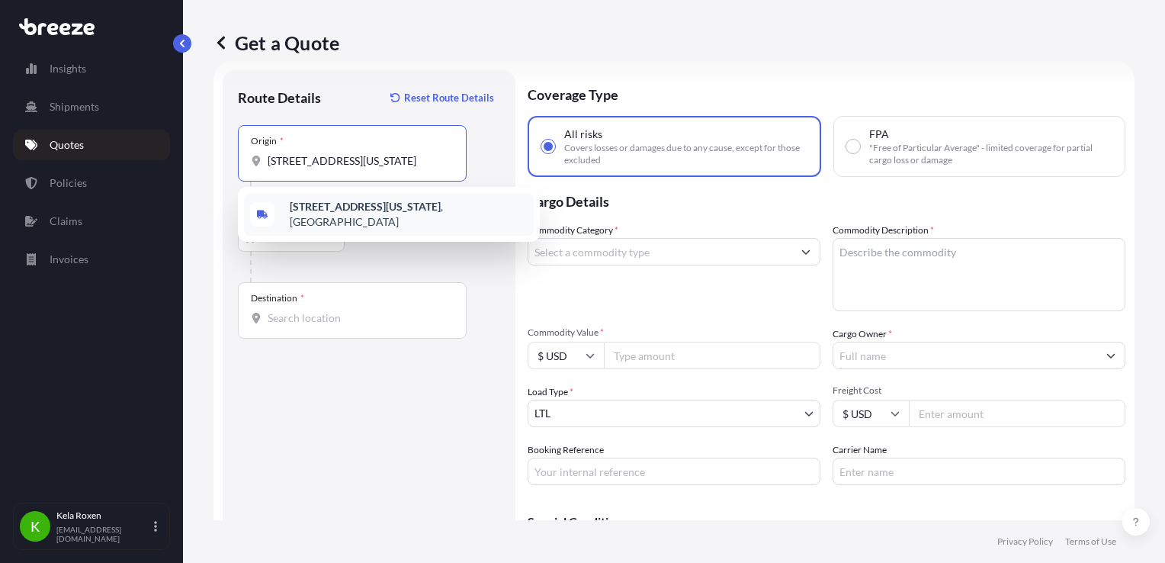
click at [402, 210] on b "[STREET_ADDRESS][US_STATE]" at bounding box center [365, 206] width 151 height 13
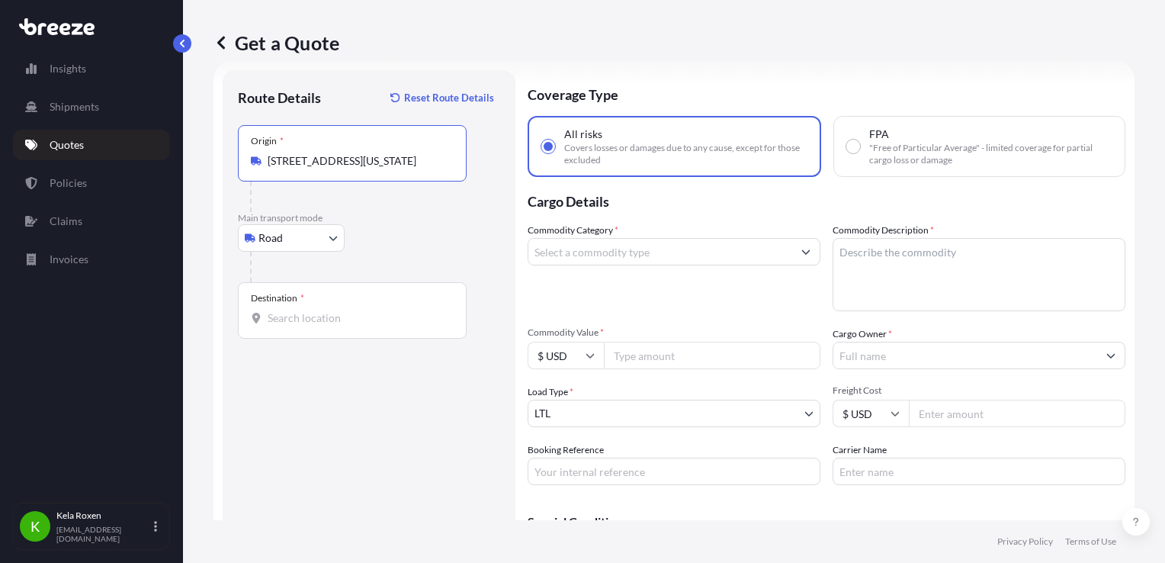
type input "[STREET_ADDRESS][US_STATE]"
drag, startPoint x: 274, startPoint y: 325, endPoint x: 303, endPoint y: 316, distance: 30.2
click at [274, 325] on input "Destination *" at bounding box center [358, 317] width 180 height 15
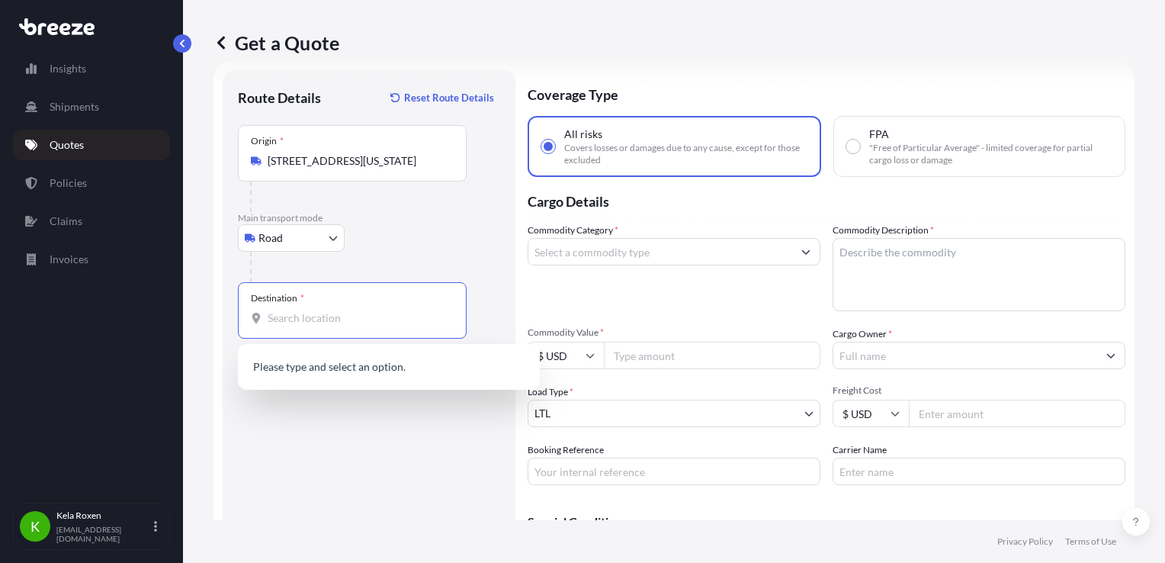
paste input "[STREET_ADDRESS][US_STATE]"
click at [436, 365] on span "[STREET_ADDRESS][US_STATE]" at bounding box center [364, 368] width 149 height 15
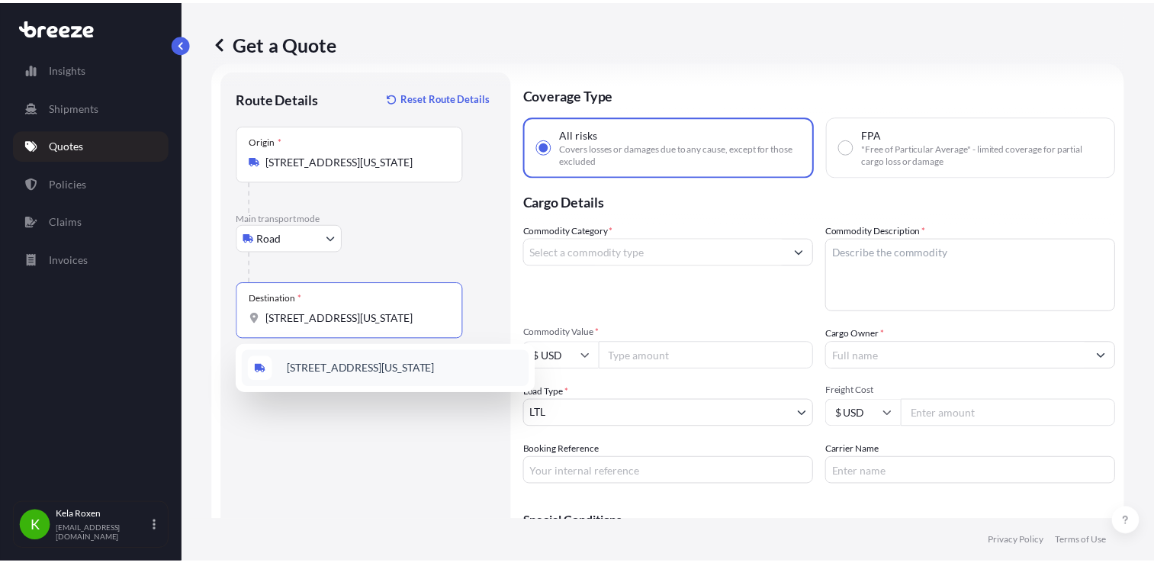
scroll to position [0, 54]
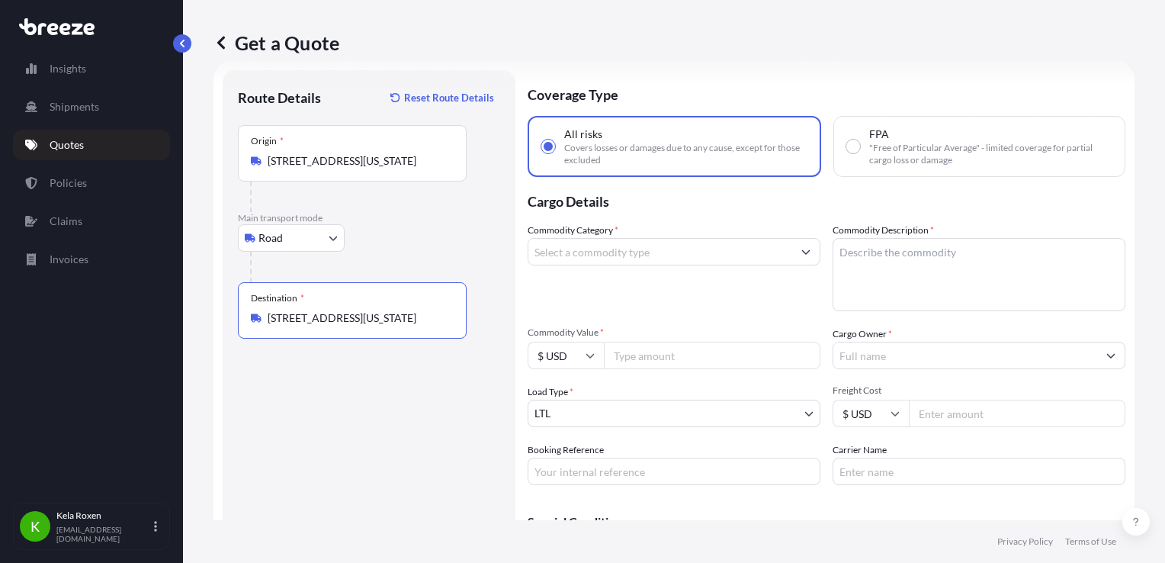
type input "[STREET_ADDRESS][US_STATE]"
click at [644, 255] on input "Commodity Category *" at bounding box center [660, 251] width 264 height 27
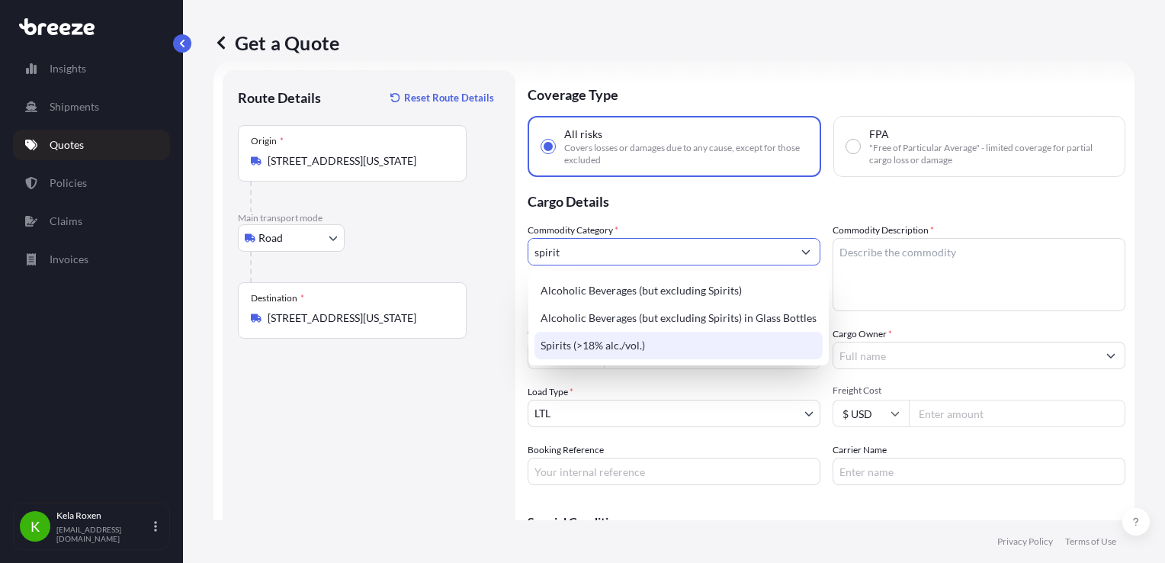
click at [720, 355] on div "Spirits (>18% alc./vol.)" at bounding box center [678, 345] width 288 height 27
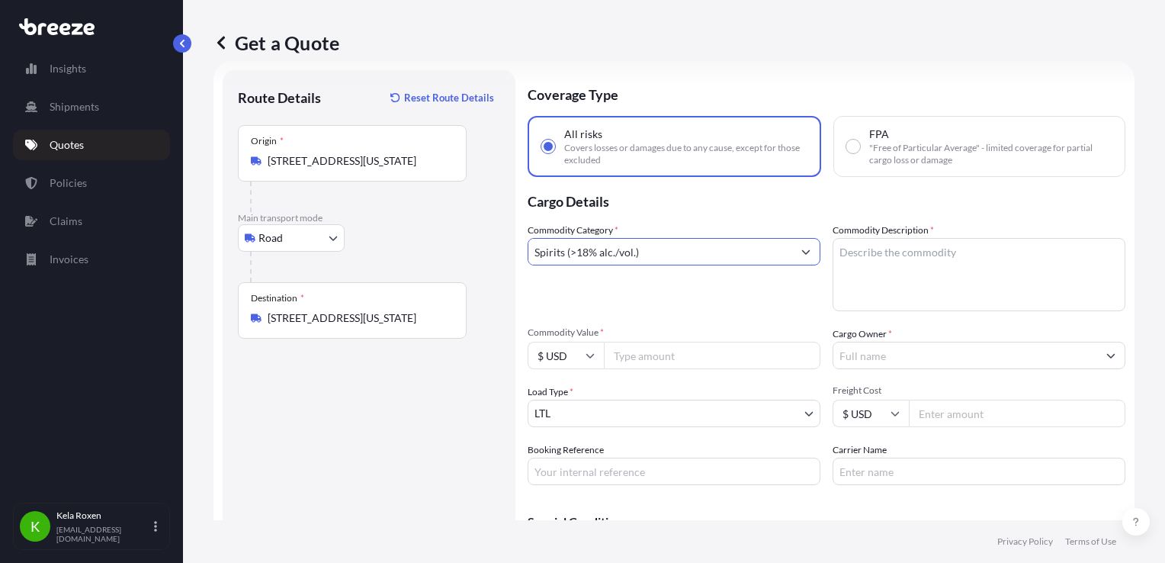
type input "Spirits (>18% alc./vol.)"
click at [898, 258] on textarea "Commodity Description *" at bounding box center [979, 274] width 293 height 73
type textarea "Spirits - 2376 Pieces"
click at [723, 355] on input "Commodity Value *" at bounding box center [712, 355] width 217 height 27
type input "50000"
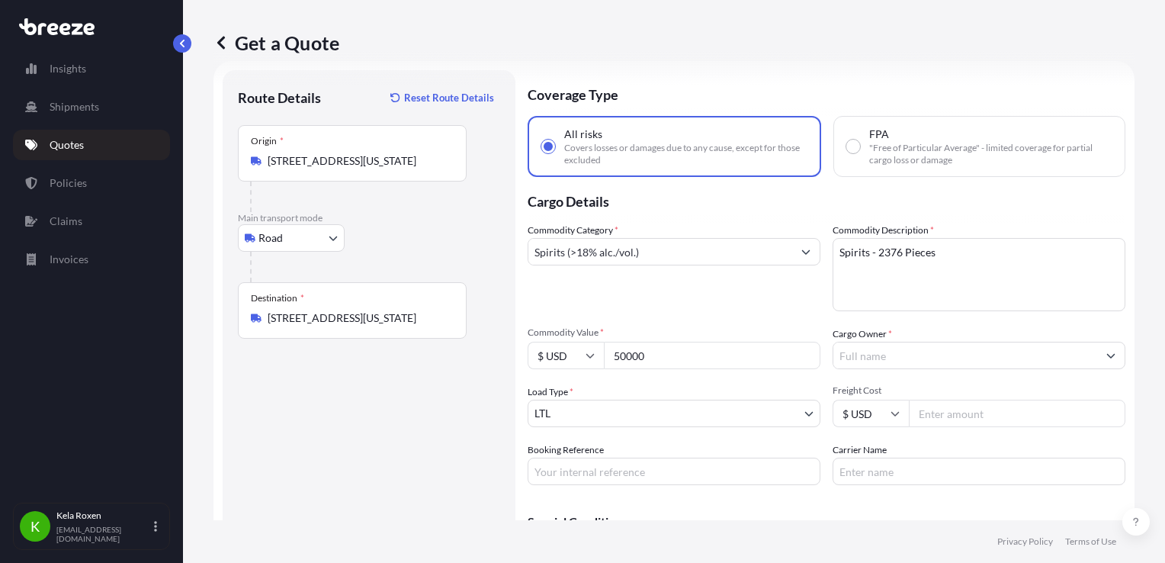
click at [870, 353] on input "Cargo Owner *" at bounding box center [965, 355] width 264 height 27
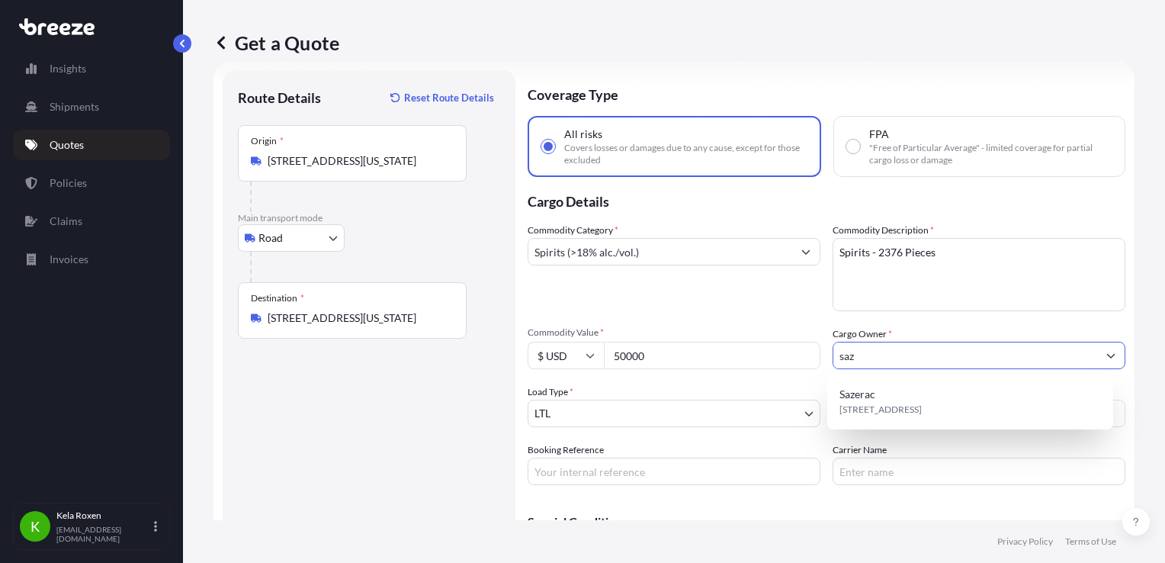
click at [916, 419] on div "Sazerac [STREET_ADDRESS]" at bounding box center [970, 401] width 274 height 43
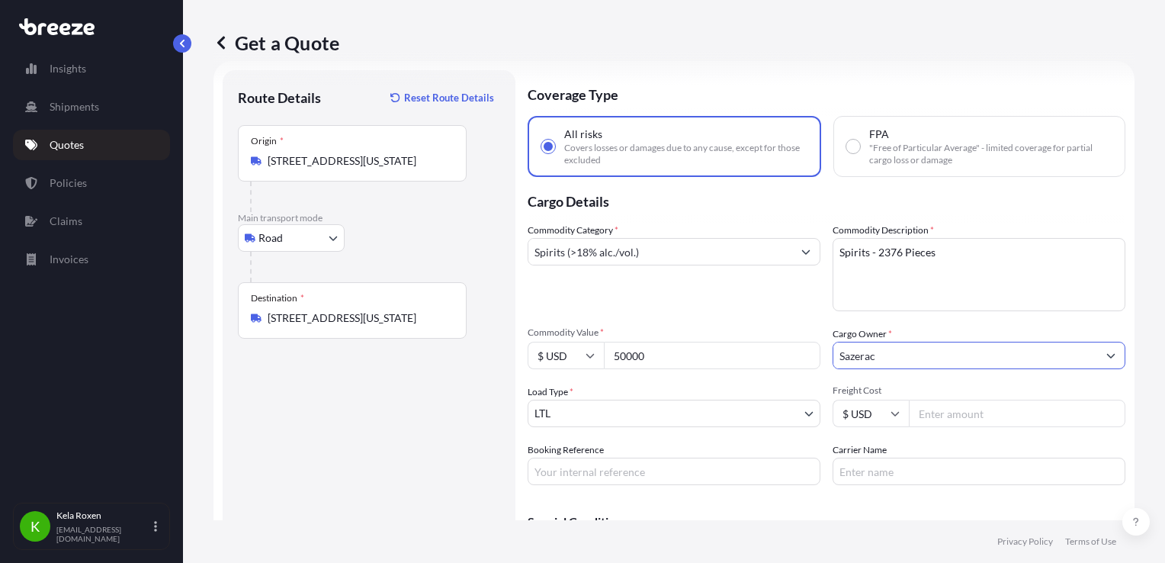
type input "Sazerac"
click at [714, 403] on body "11 options available. 7 options available. 1 option available. Insights Shipmen…" at bounding box center [582, 281] width 1165 height 563
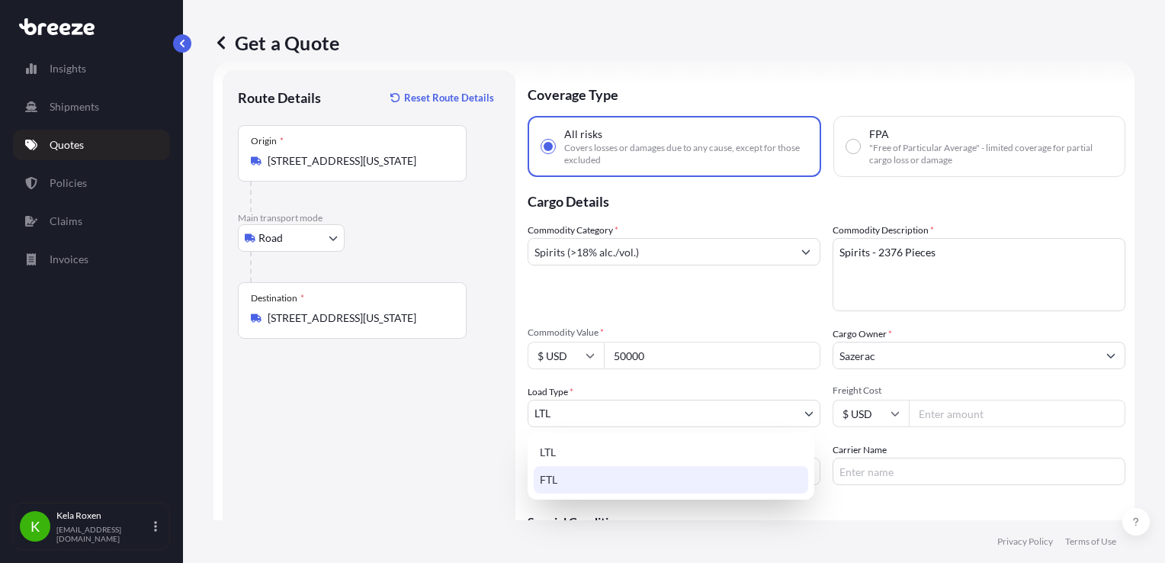
click at [619, 489] on div "FTL" at bounding box center [671, 479] width 274 height 27
select select "2"
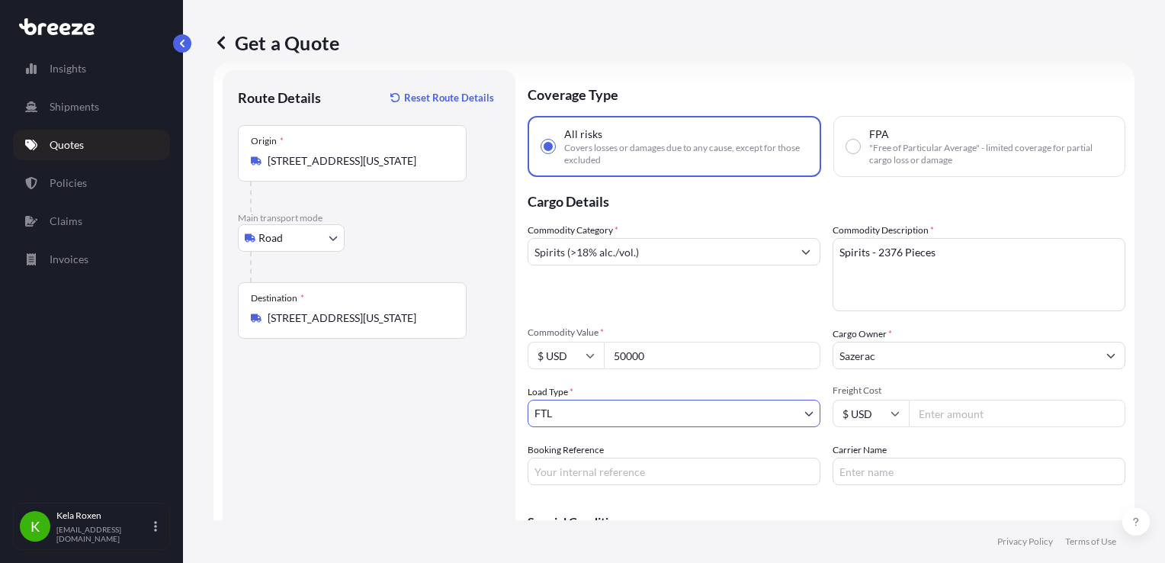
click at [701, 479] on input "Booking Reference" at bounding box center [674, 470] width 293 height 27
click at [673, 472] on input "Booking Reference" at bounding box center [674, 470] width 293 height 27
paste input "E695448"
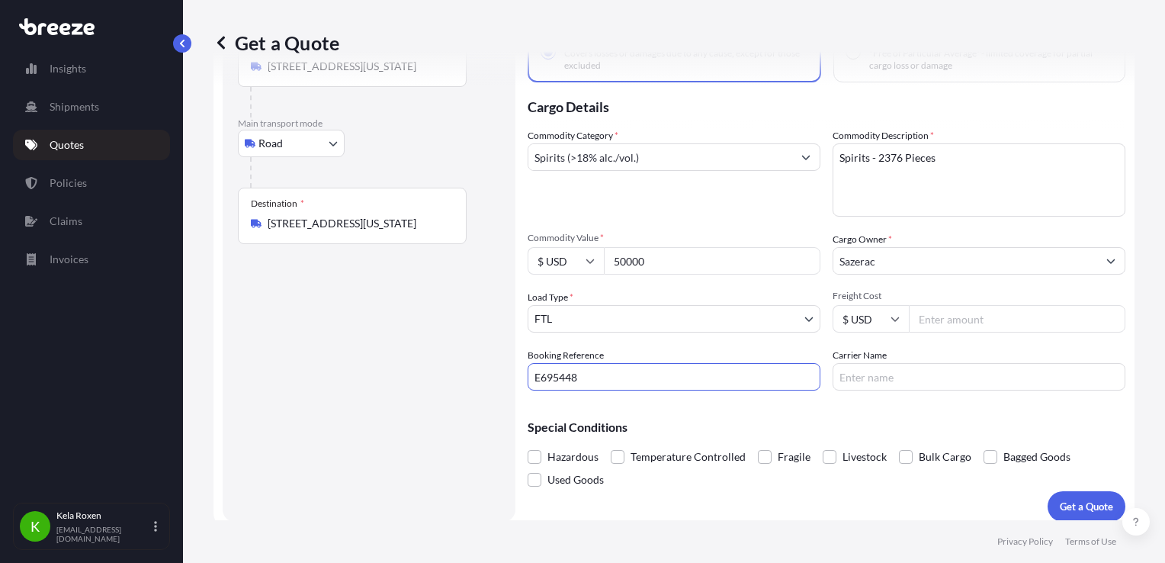
scroll to position [128, 0]
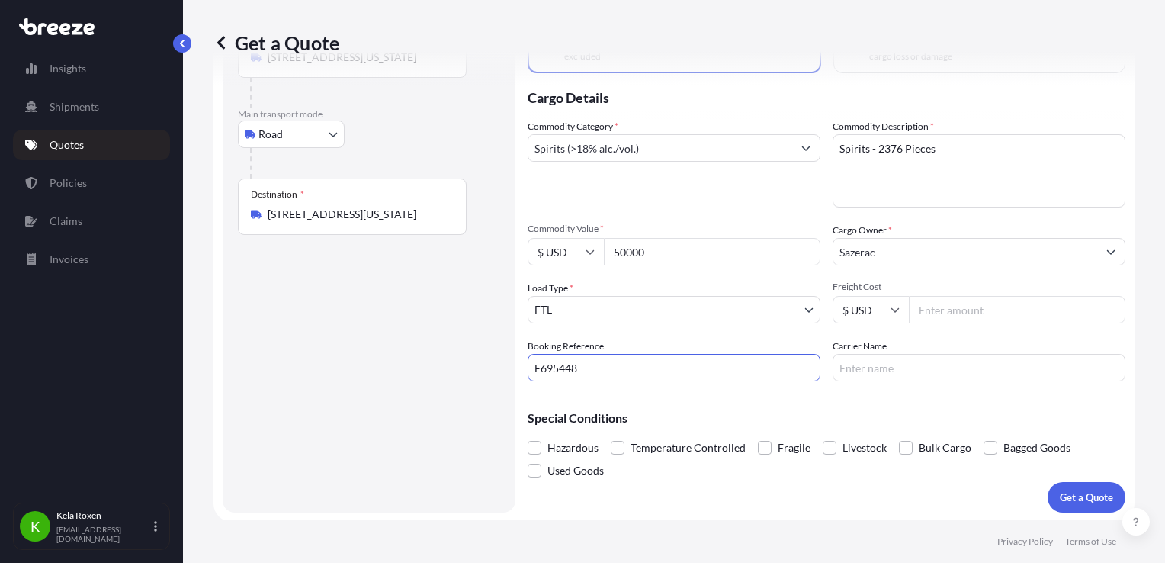
type input "E695448"
click at [976, 293] on div "Freight Cost $ USD" at bounding box center [979, 302] width 293 height 43
click at [974, 306] on input "Freight Cost" at bounding box center [1017, 309] width 217 height 27
click at [989, 369] on input "Carrier Name" at bounding box center [979, 367] width 293 height 27
type input "2000"
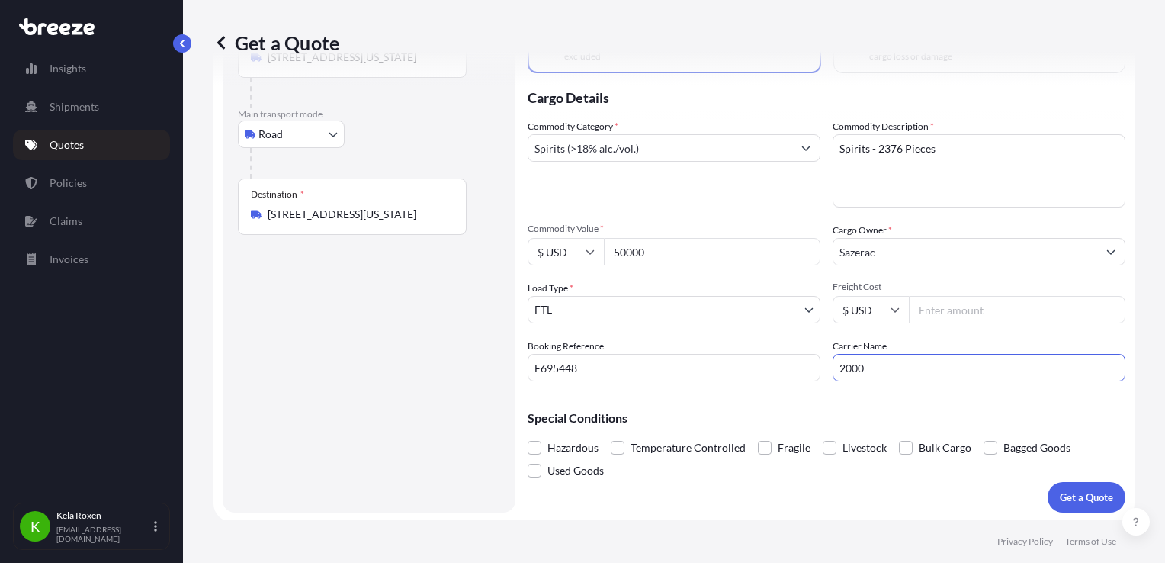
drag, startPoint x: 973, startPoint y: 364, endPoint x: 812, endPoint y: 374, distance: 161.1
click at [812, 374] on div "Commodity Category * Spirits (>18% alc./vol.) Commodity Description * Spirits -…" at bounding box center [827, 250] width 598 height 262
click at [948, 309] on input "Freight Cost" at bounding box center [1017, 309] width 217 height 27
type input "2000"
click at [1047, 399] on div "Special Conditions Hazardous Temperature Controlled Fragile Livestock Bulk Carg…" at bounding box center [827, 437] width 598 height 88
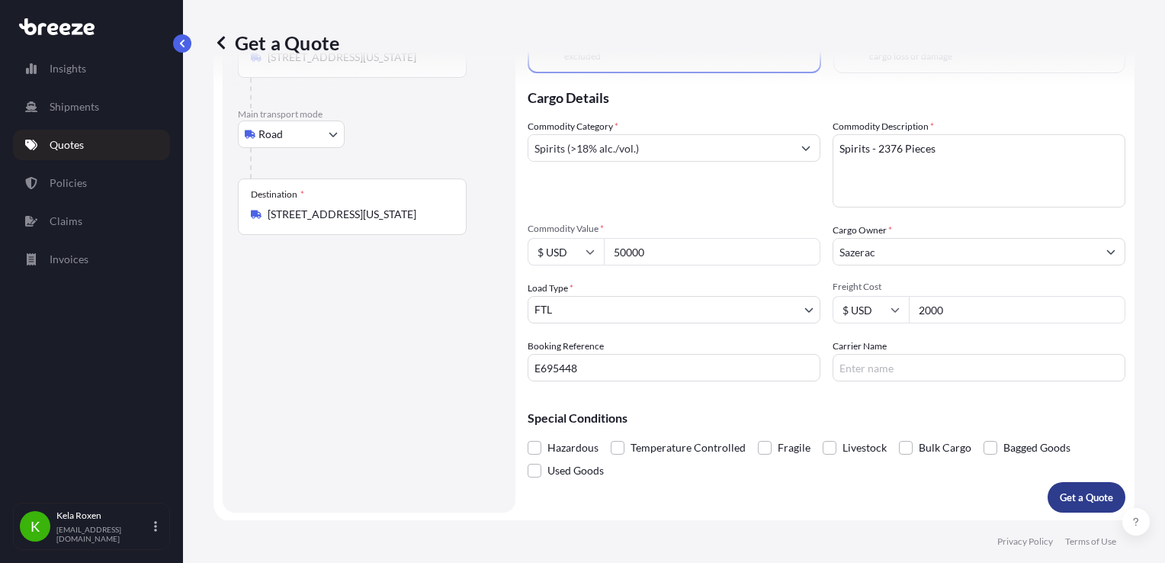
click at [1085, 489] on p "Get a Quote" at bounding box center [1086, 496] width 53 height 15
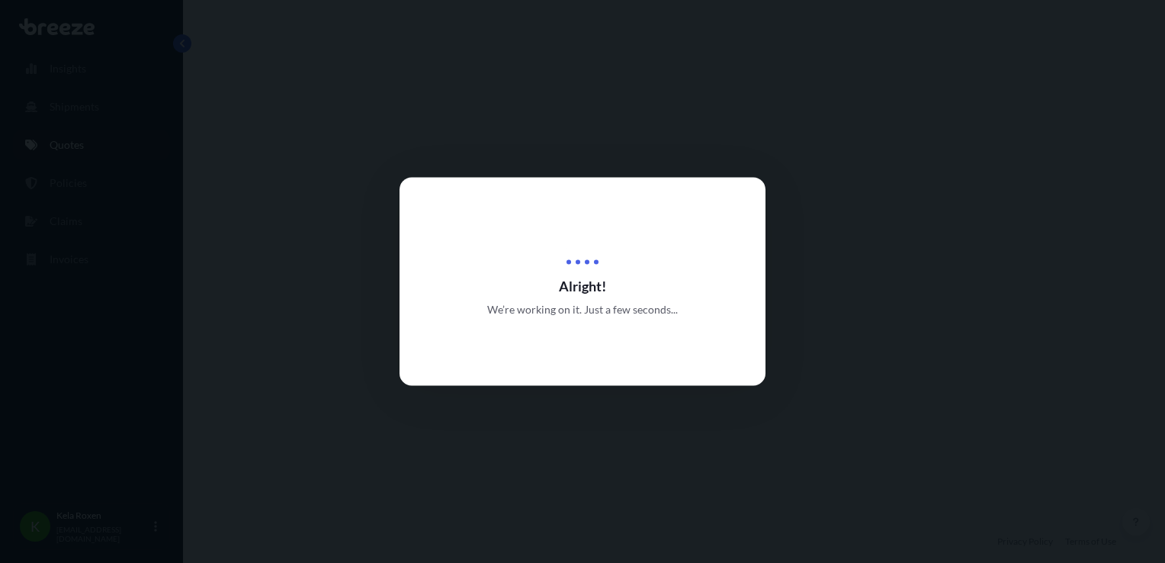
select select "Road"
select select "2"
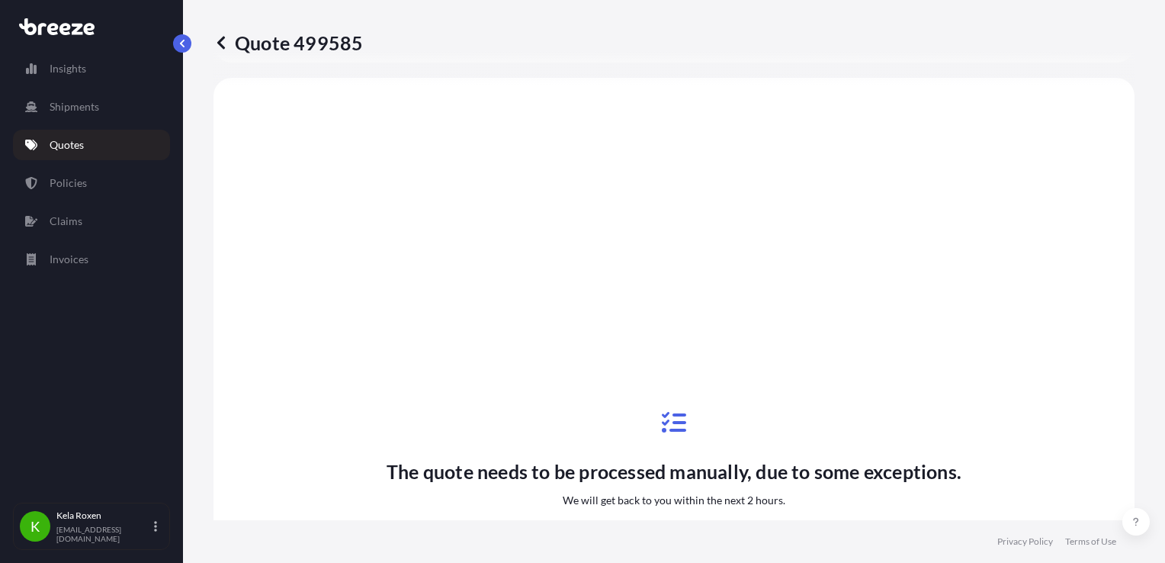
scroll to position [588, 0]
click at [97, 143] on link "Quotes" at bounding box center [91, 145] width 157 height 30
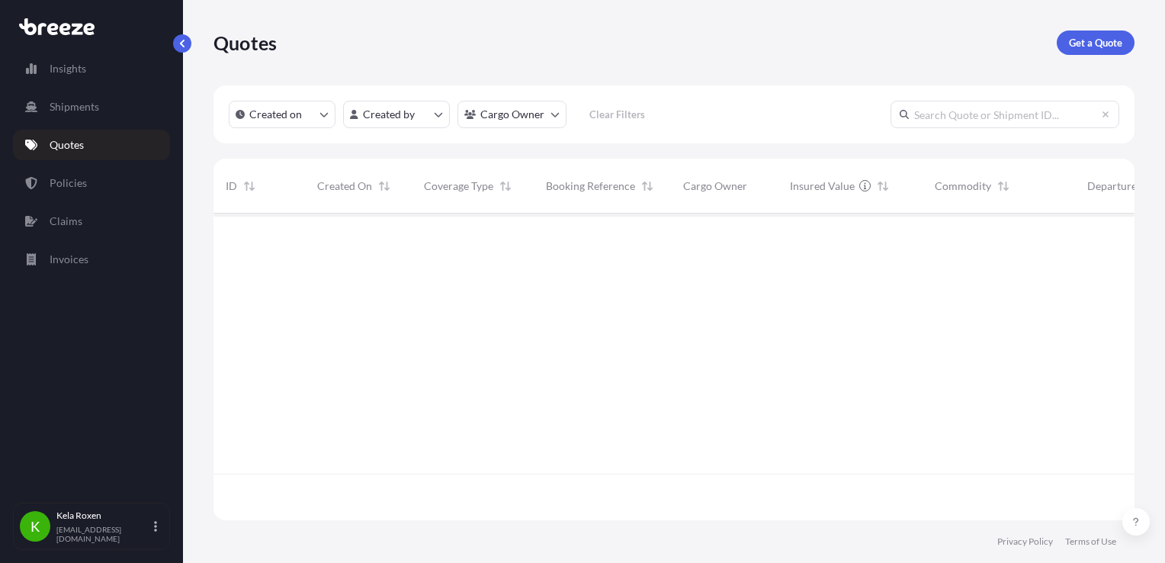
scroll to position [303, 909]
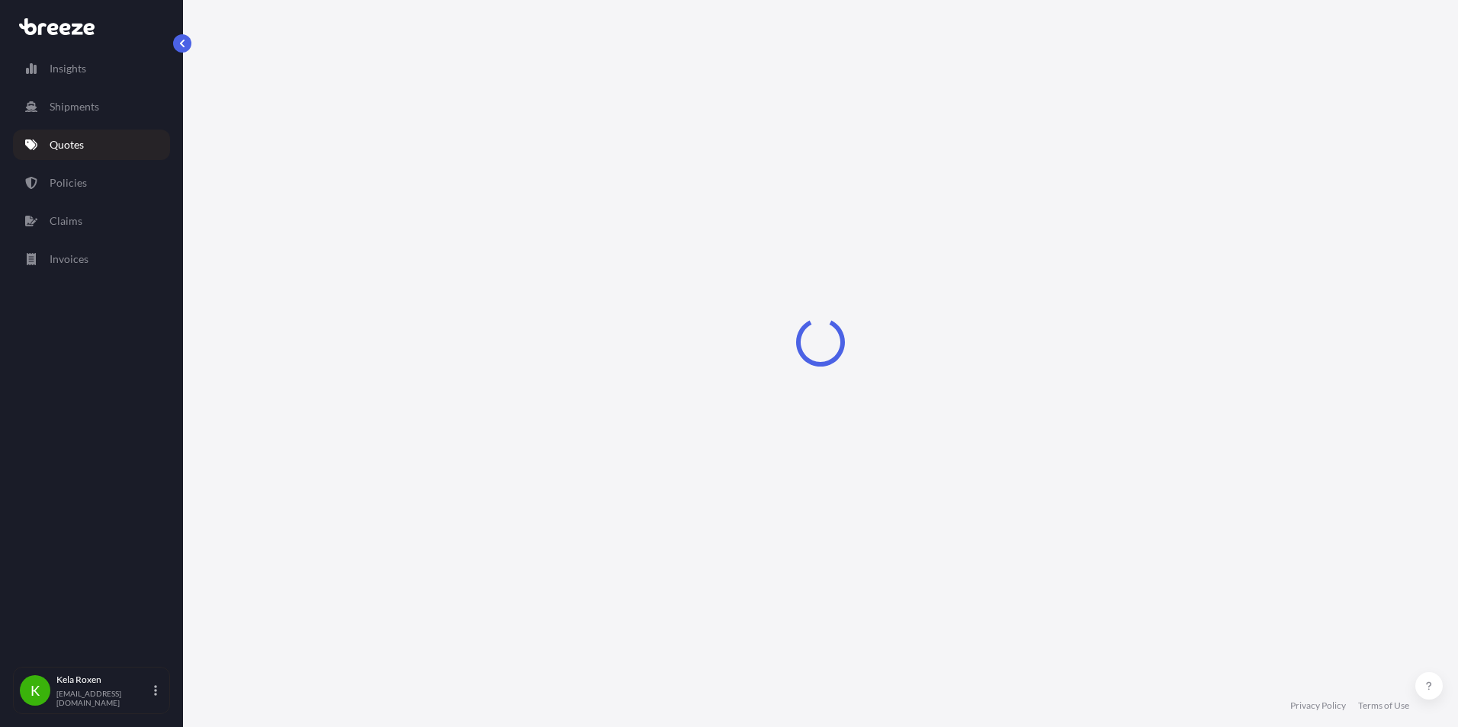
select select "Road"
select select "2"
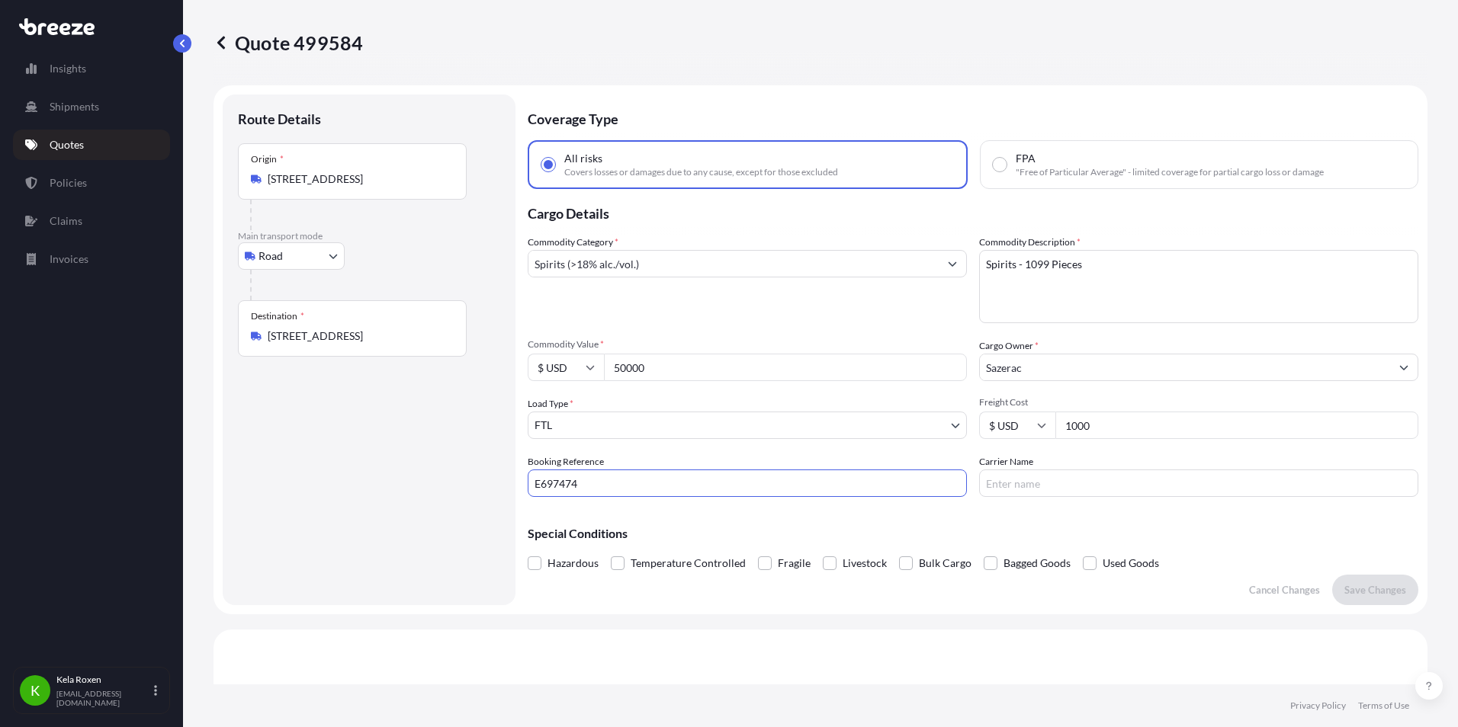
drag, startPoint x: 538, startPoint y: 482, endPoint x: 512, endPoint y: 480, distance: 26.7
click at [512, 480] on form "Route Details Place of loading Road Road Rail Origin * 21 Saratoga St, Lewiston…" at bounding box center [820, 349] width 1214 height 529
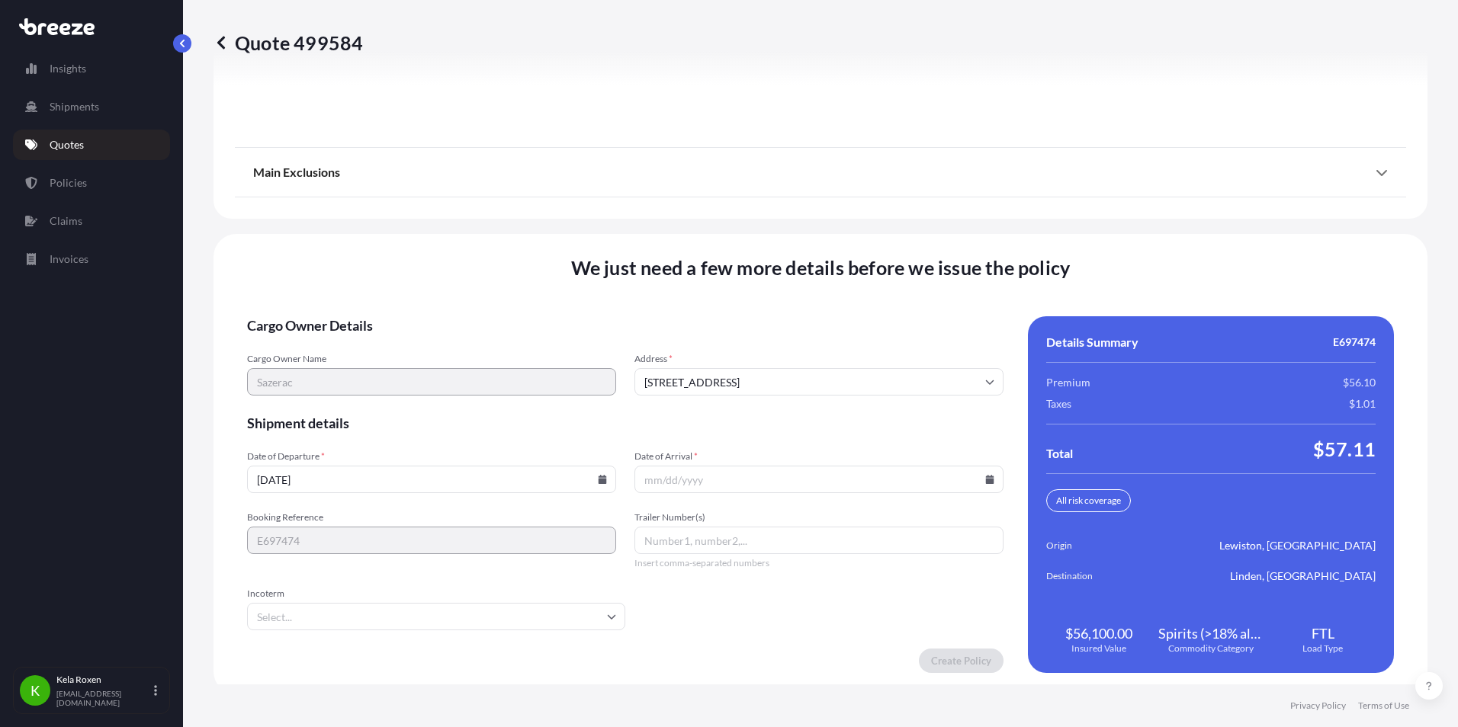
scroll to position [2062, 0]
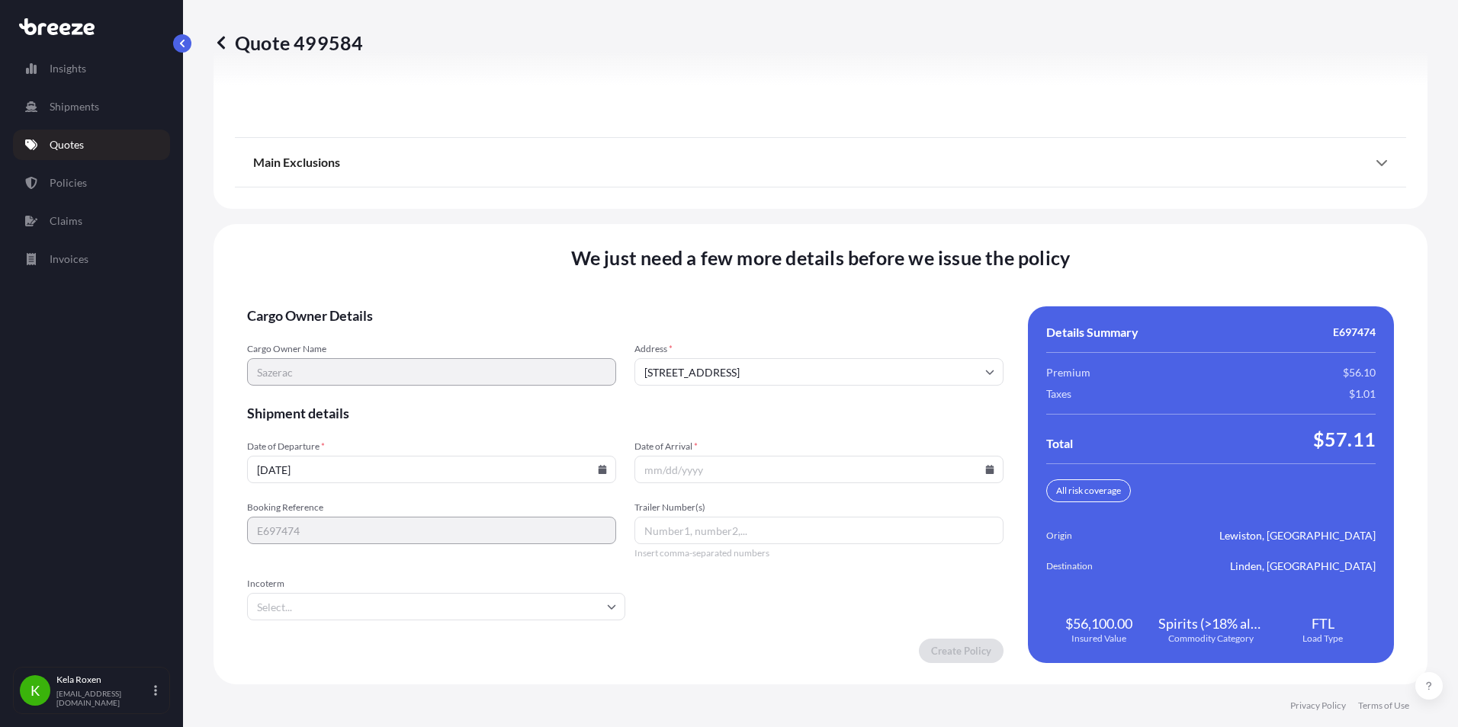
click at [720, 470] on input "Date of Arrival *" at bounding box center [818, 469] width 369 height 27
click at [986, 467] on icon at bounding box center [990, 469] width 8 height 9
click at [742, 362] on button "23" at bounding box center [742, 363] width 24 height 24
type input "09/23/2025"
click at [737, 537] on input "Trailer Number(s)" at bounding box center [818, 530] width 369 height 27
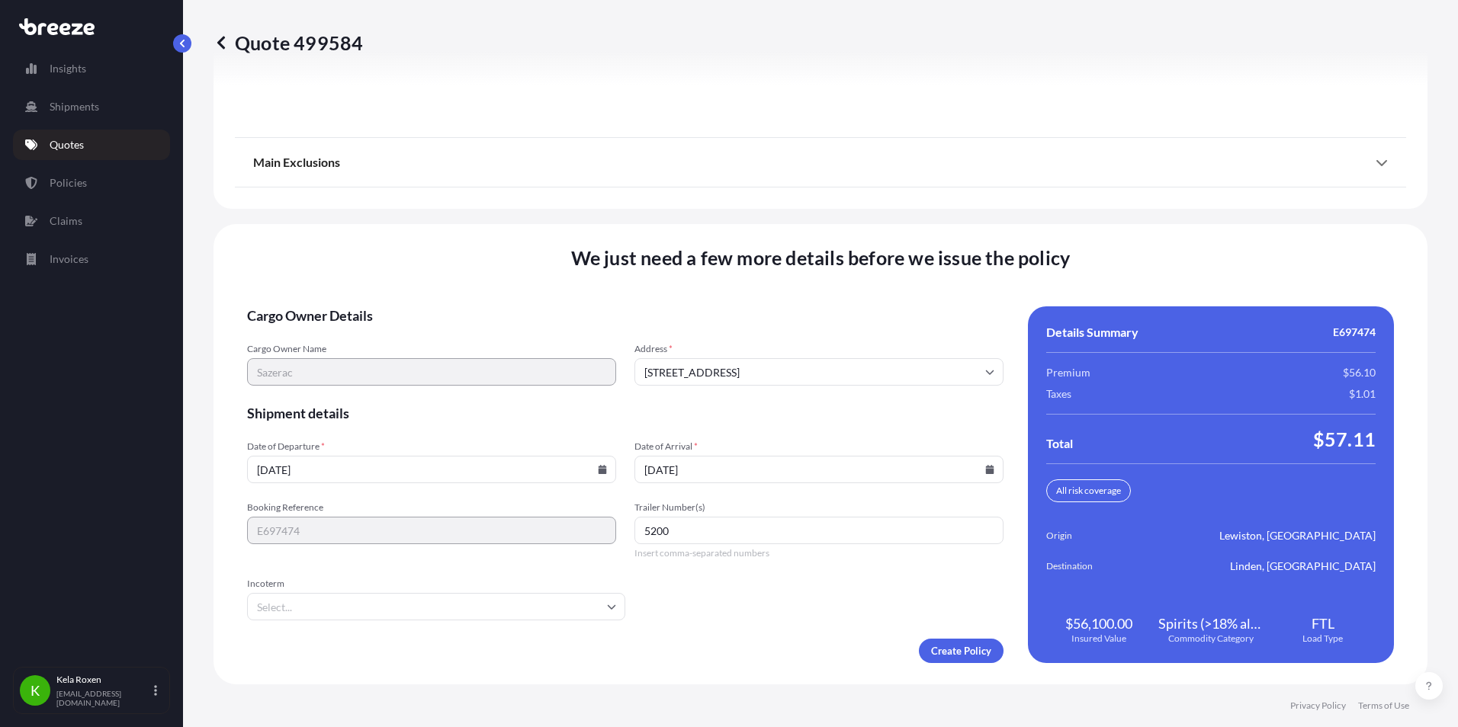
type input "5200"
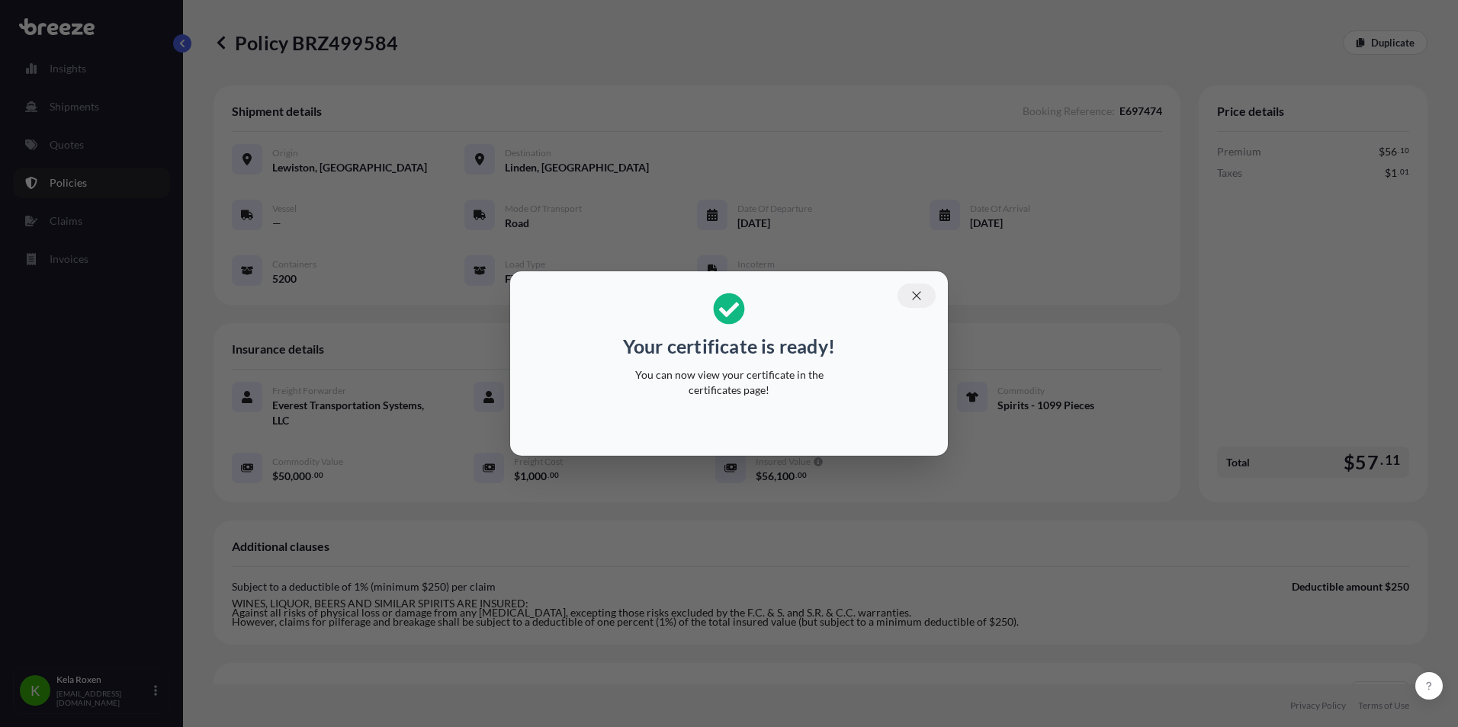
click at [921, 299] on icon "button" at bounding box center [917, 296] width 14 height 14
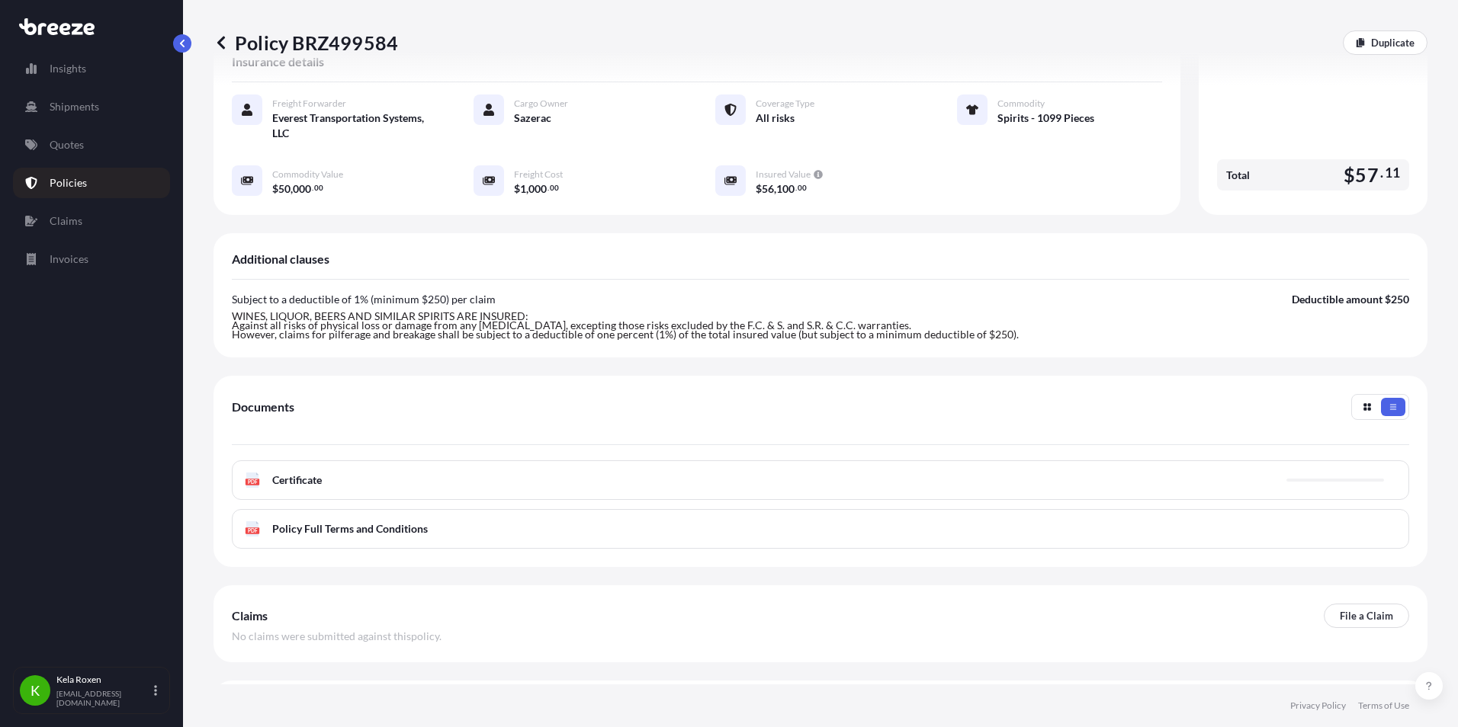
scroll to position [332, 0]
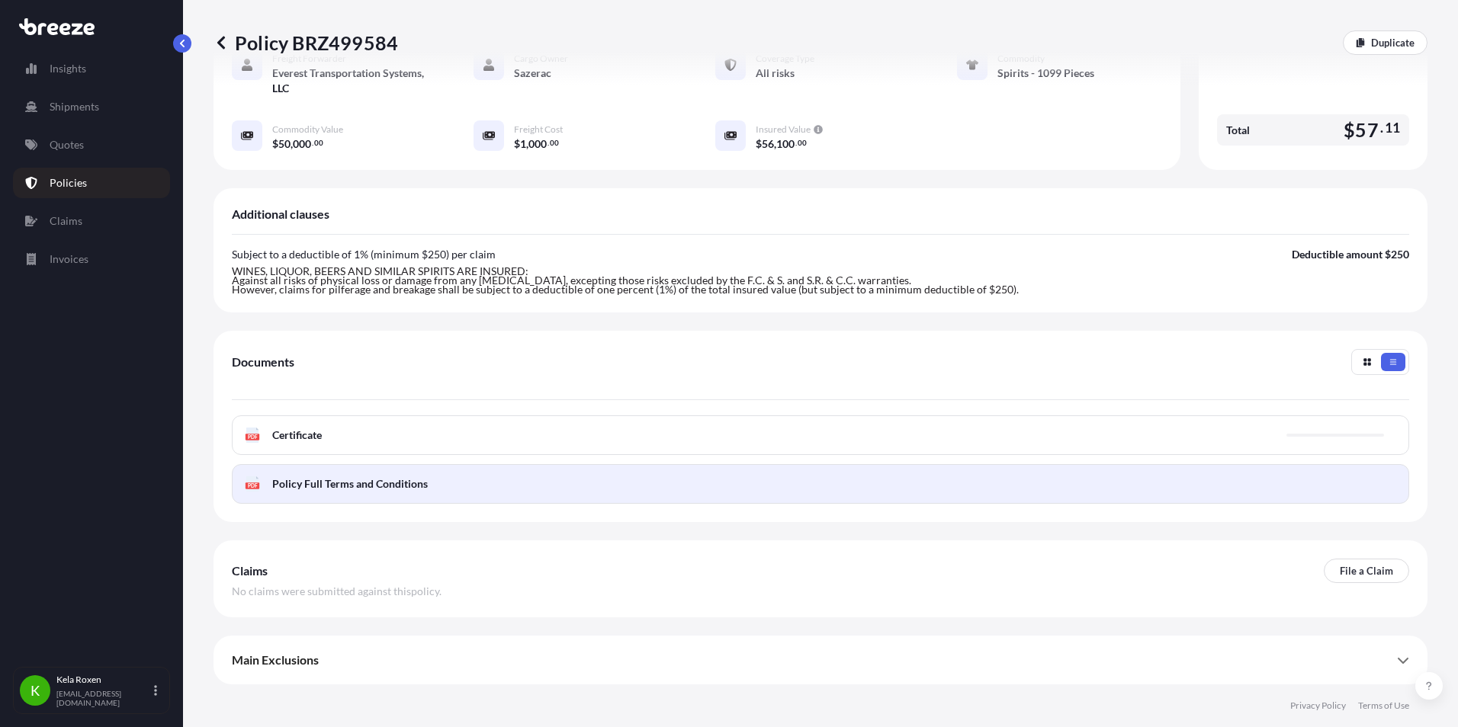
click at [743, 484] on link "PDF Policy Full Terms and Conditions" at bounding box center [820, 484] width 1177 height 40
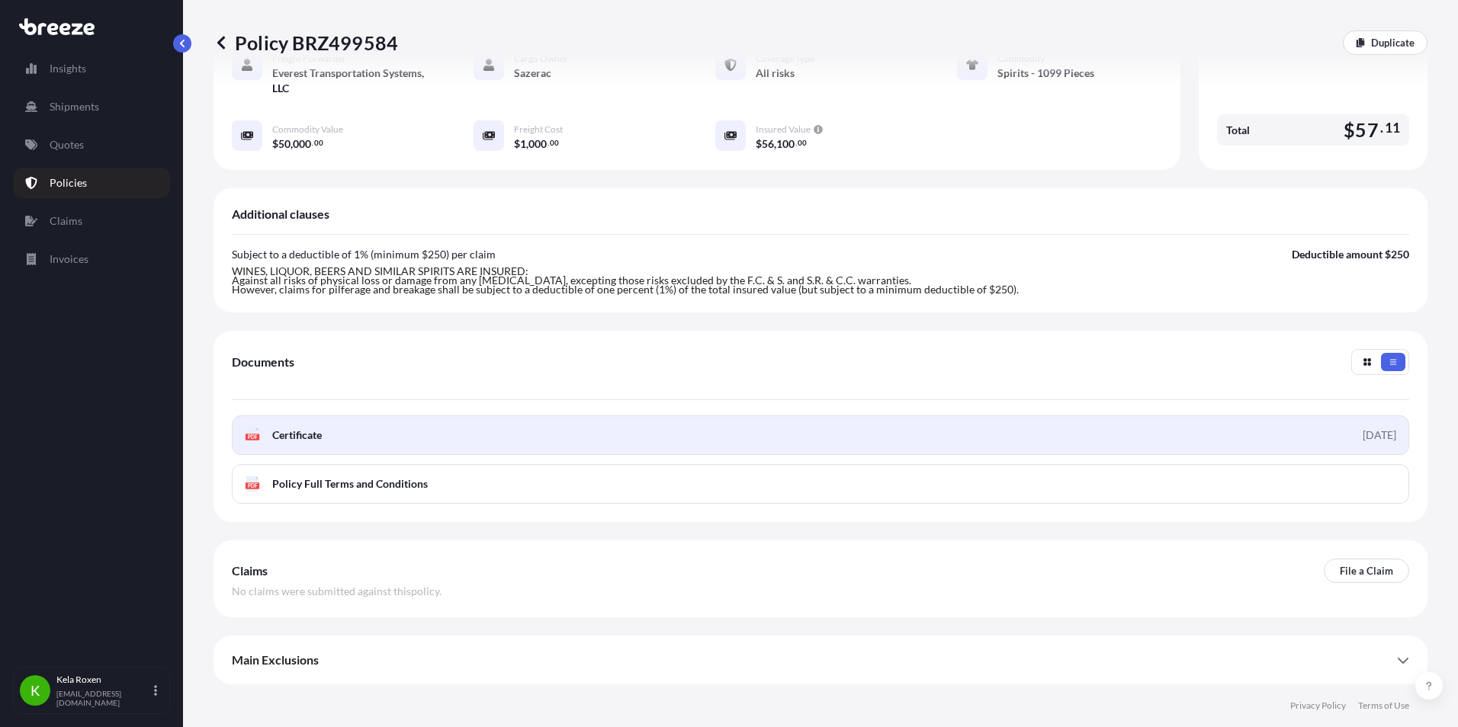
click at [1014, 438] on link "PDF Certificate 2025-09-22" at bounding box center [820, 436] width 1177 height 40
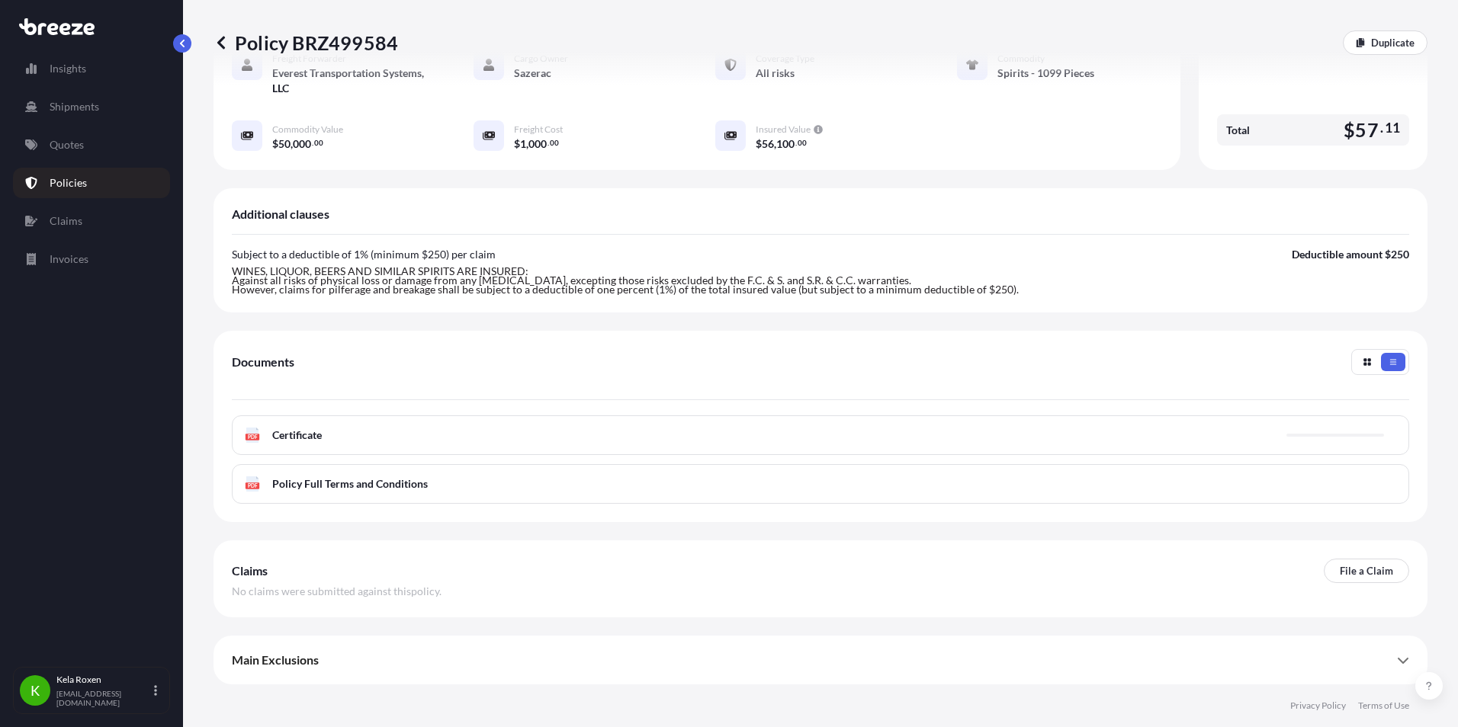
scroll to position [2, 0]
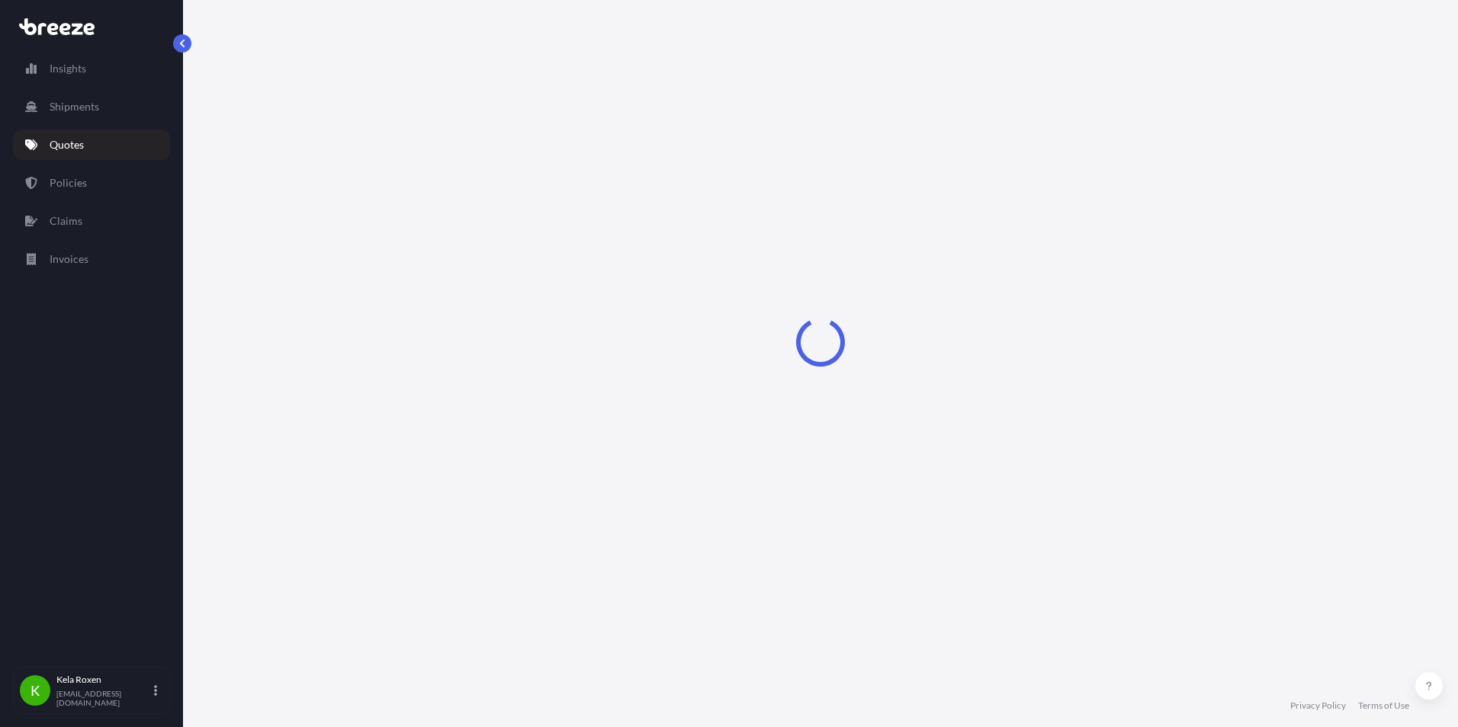
select select "Road"
select select "2"
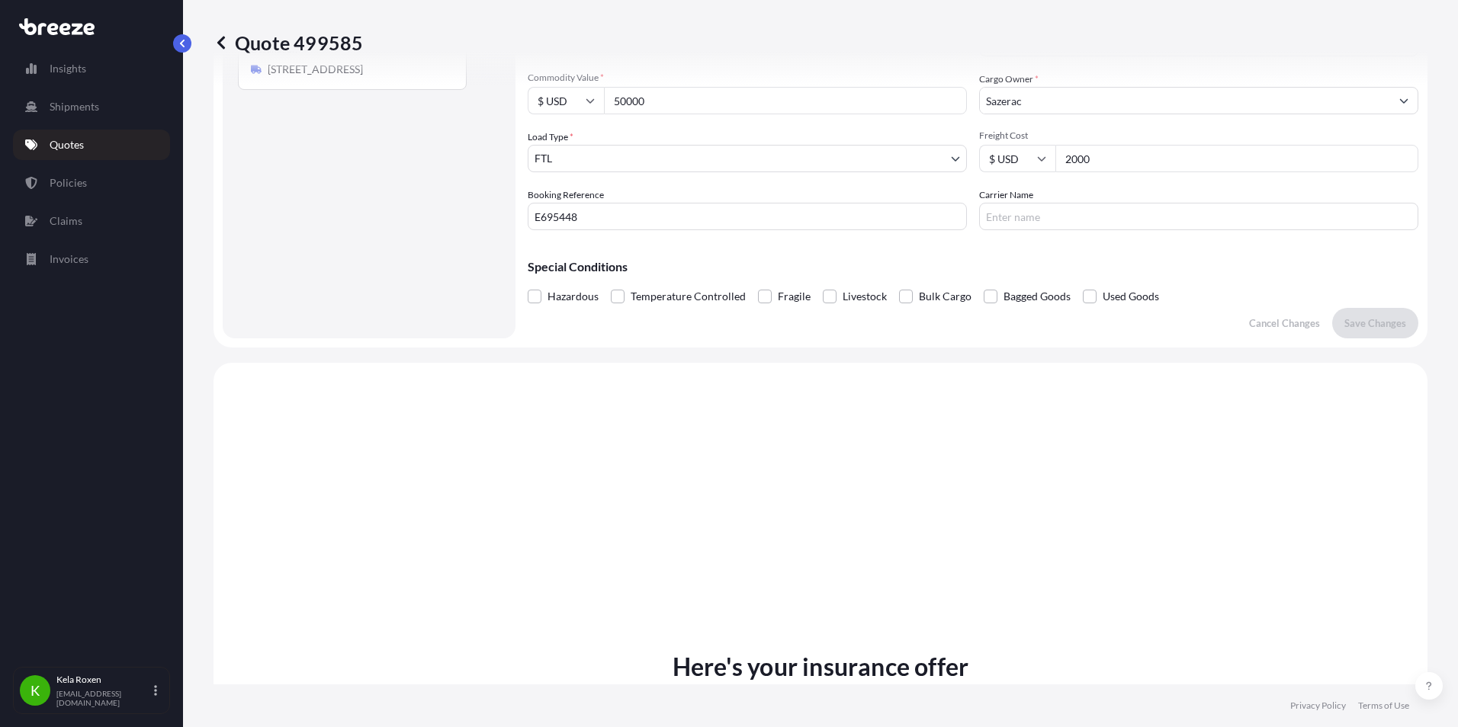
scroll to position [223, 0]
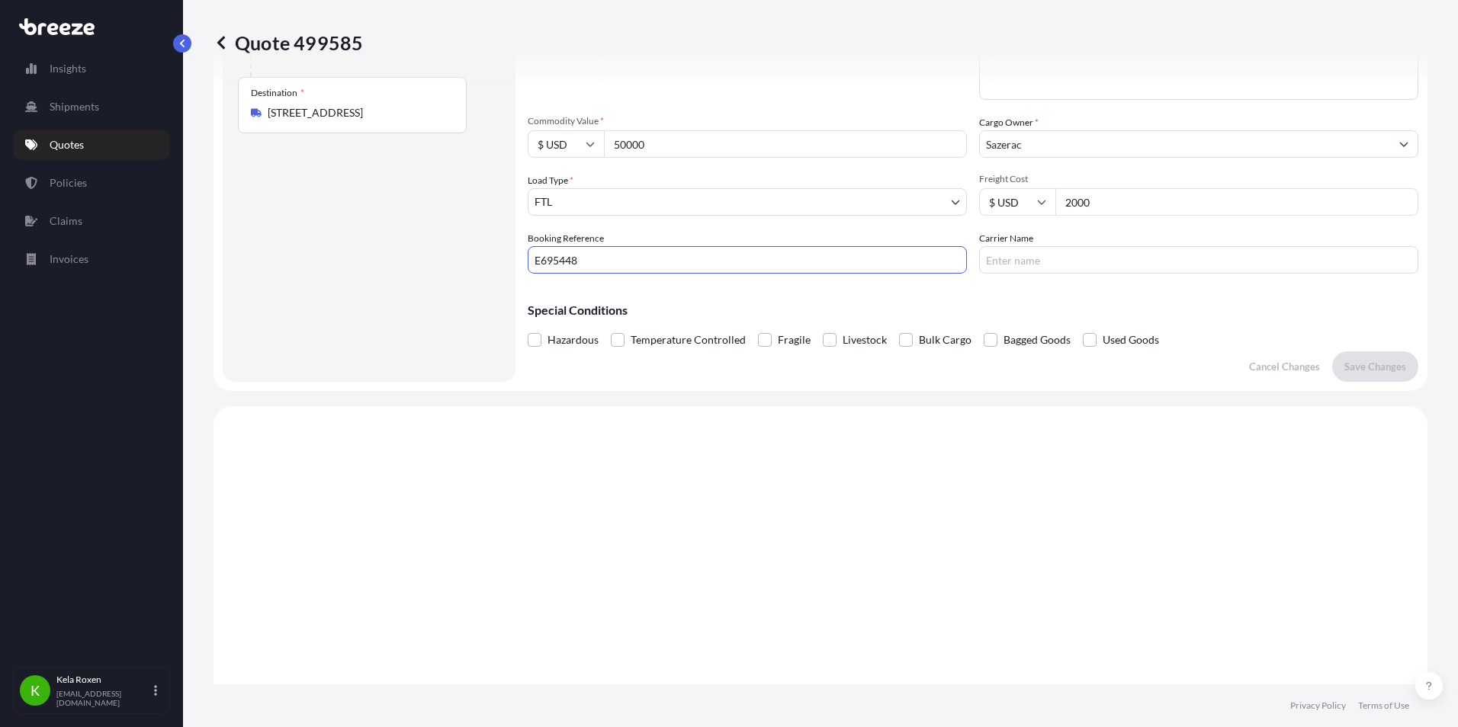
drag, startPoint x: 592, startPoint y: 257, endPoint x: 510, endPoint y: 257, distance: 81.6
click at [510, 257] on form "Route Details Place of loading Road Road Rail Origin * 707 Pillsbury Ln, New Al…" at bounding box center [820, 126] width 1214 height 529
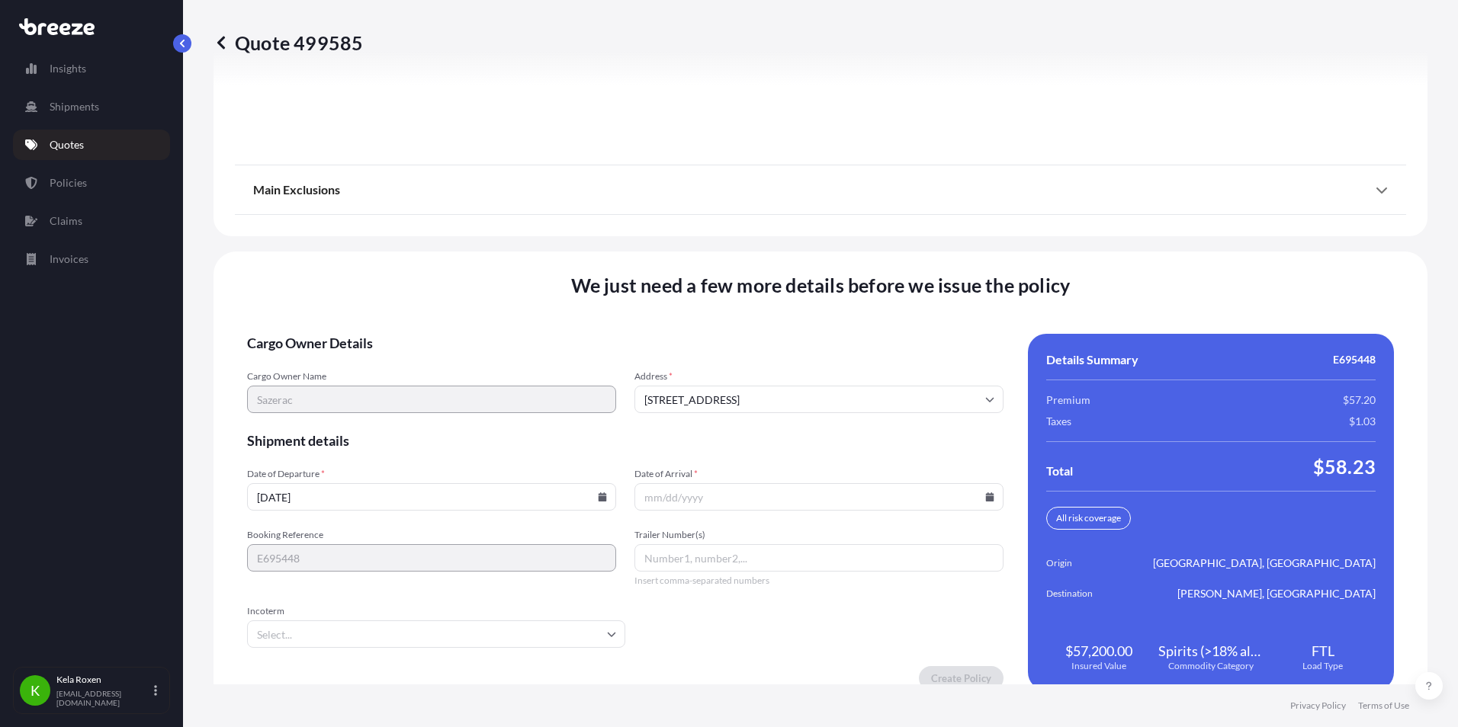
scroll to position [2062, 0]
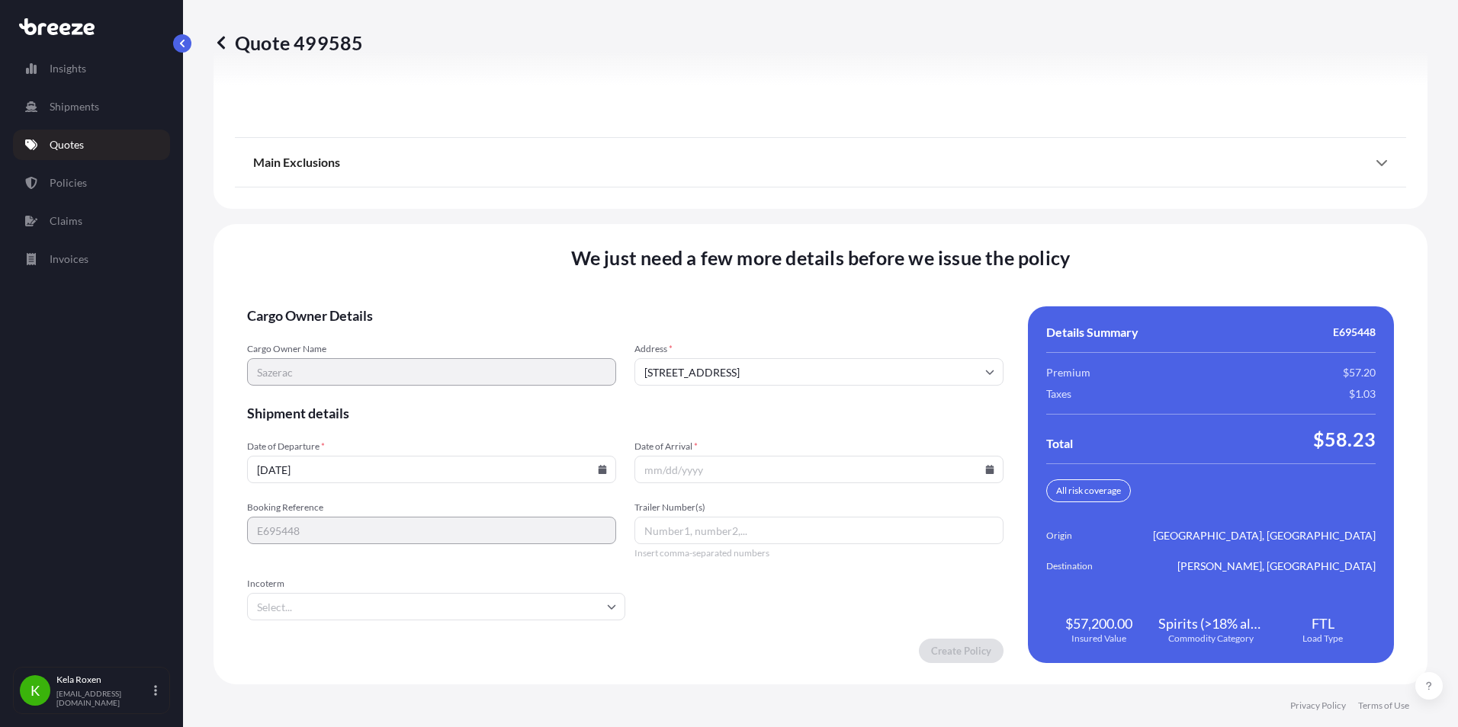
click at [727, 473] on input "Date of Arrival *" at bounding box center [818, 469] width 369 height 27
click at [976, 467] on input "Date of Arrival *" at bounding box center [818, 469] width 369 height 27
click at [986, 467] on icon at bounding box center [990, 469] width 8 height 9
click at [741, 362] on button "23" at bounding box center [742, 363] width 24 height 24
type input "09/23/2025"
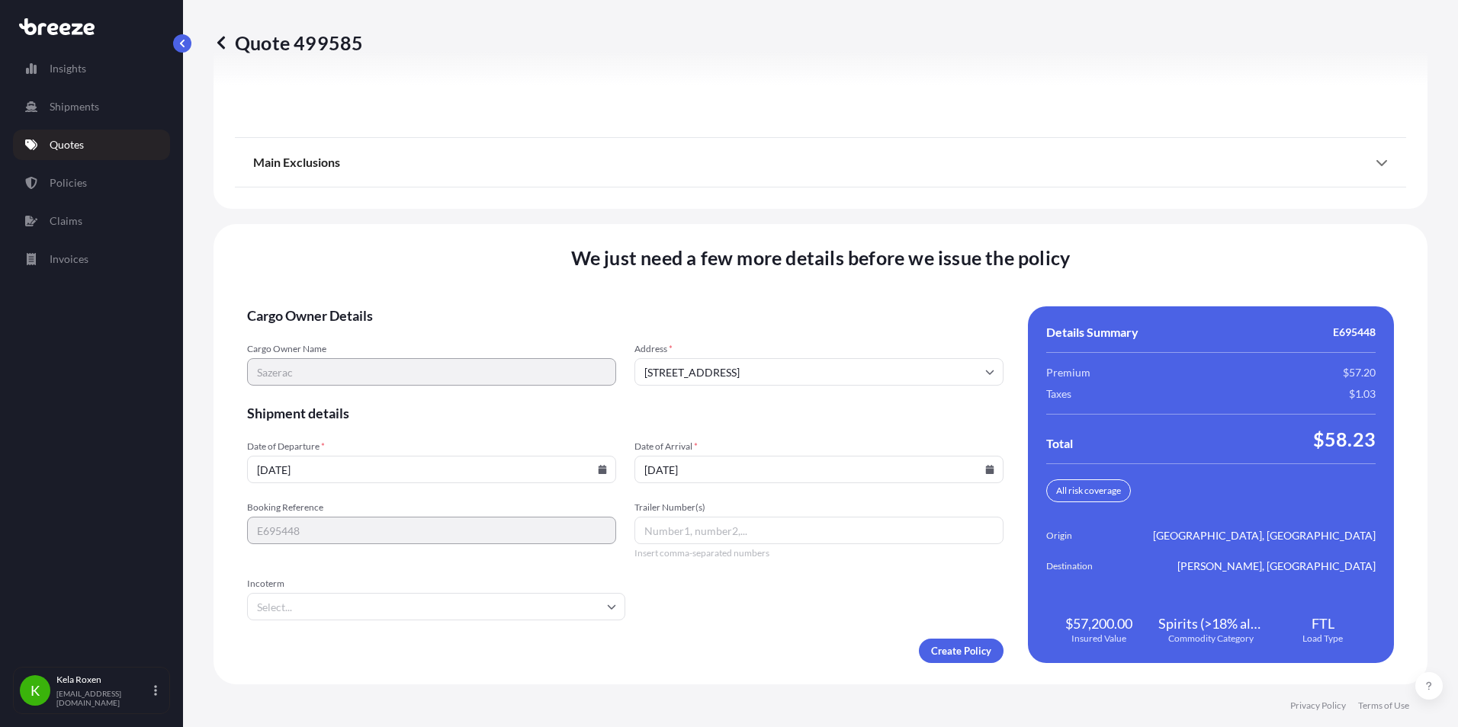
click at [726, 543] on input "Trailer Number(s)" at bounding box center [818, 530] width 369 height 27
type input "901"
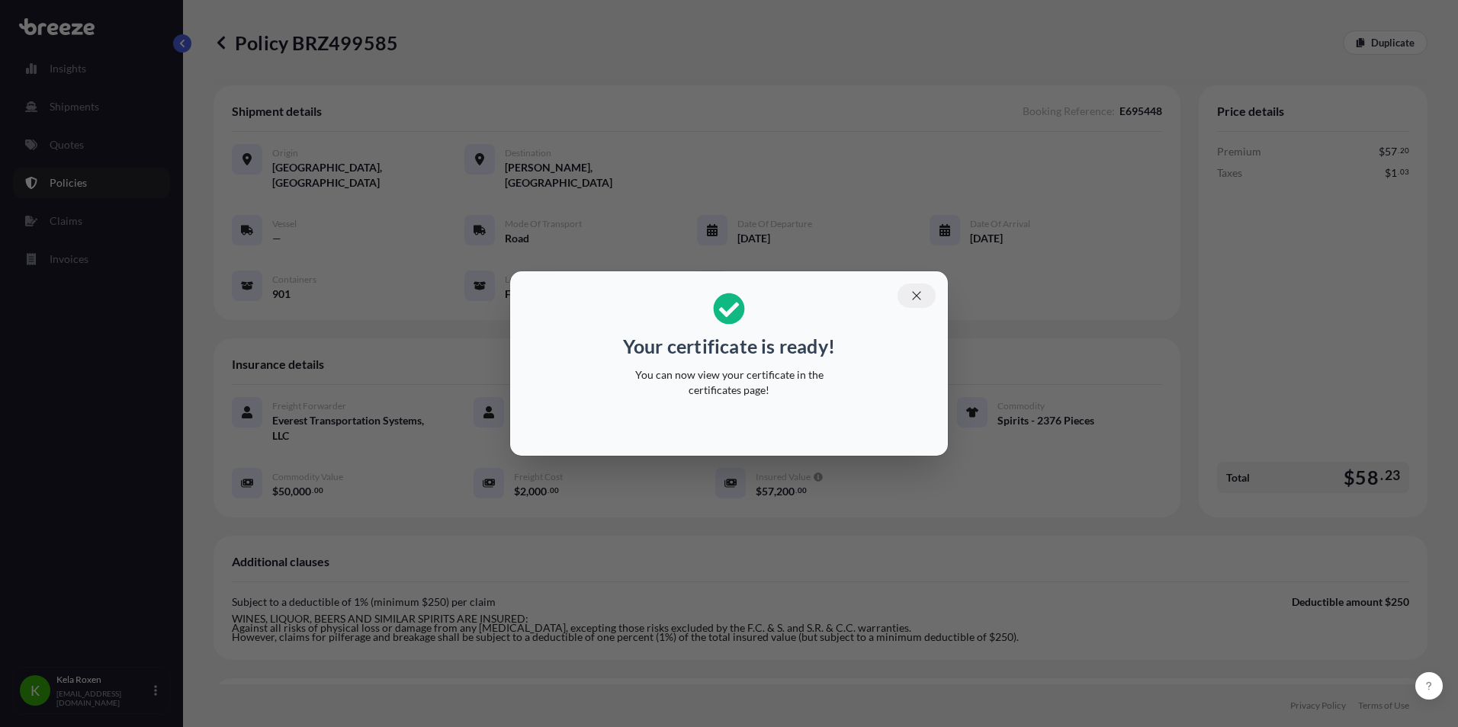
click at [916, 290] on icon "button" at bounding box center [917, 296] width 14 height 14
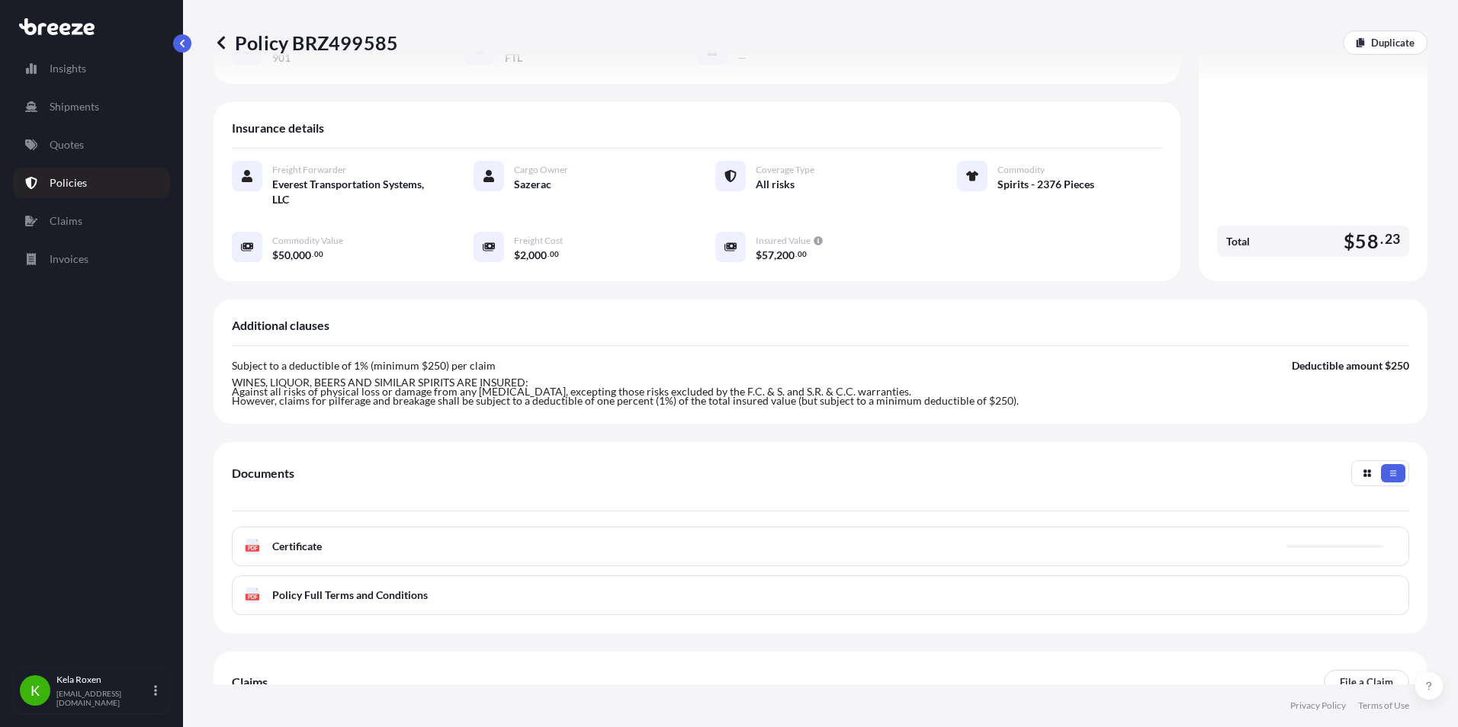
scroll to position [332, 0]
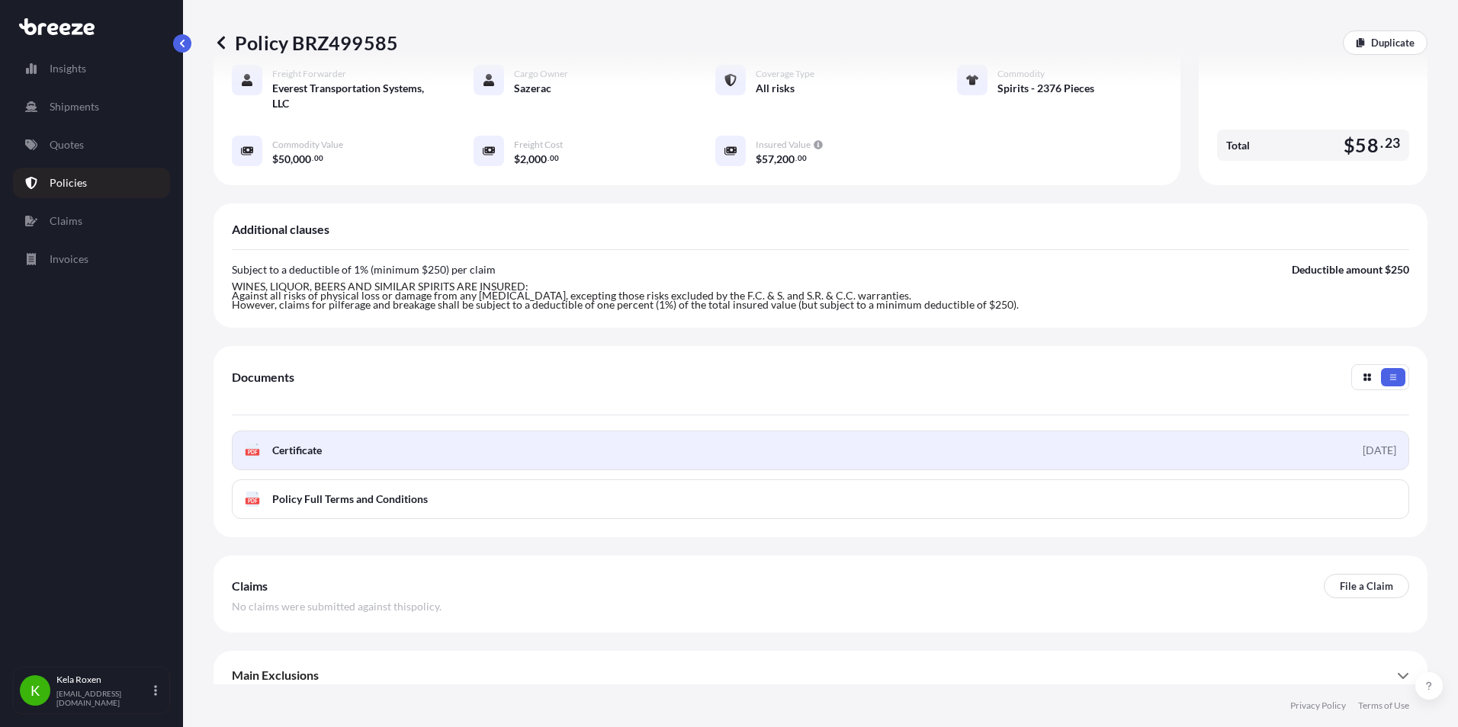
click at [1051, 431] on link "PDF Certificate 2025-09-22" at bounding box center [820, 451] width 1177 height 40
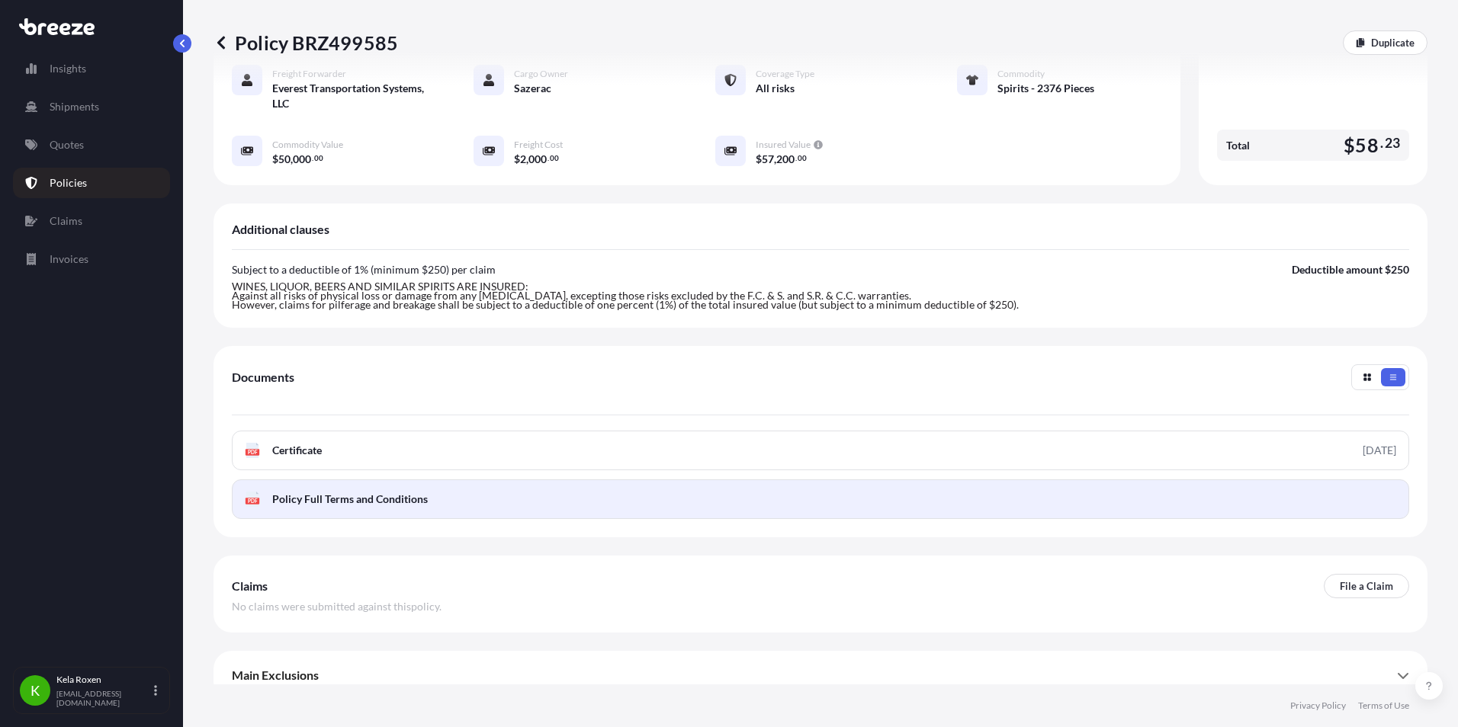
click at [1365, 482] on link "PDF Policy Full Terms and Conditions" at bounding box center [820, 500] width 1177 height 40
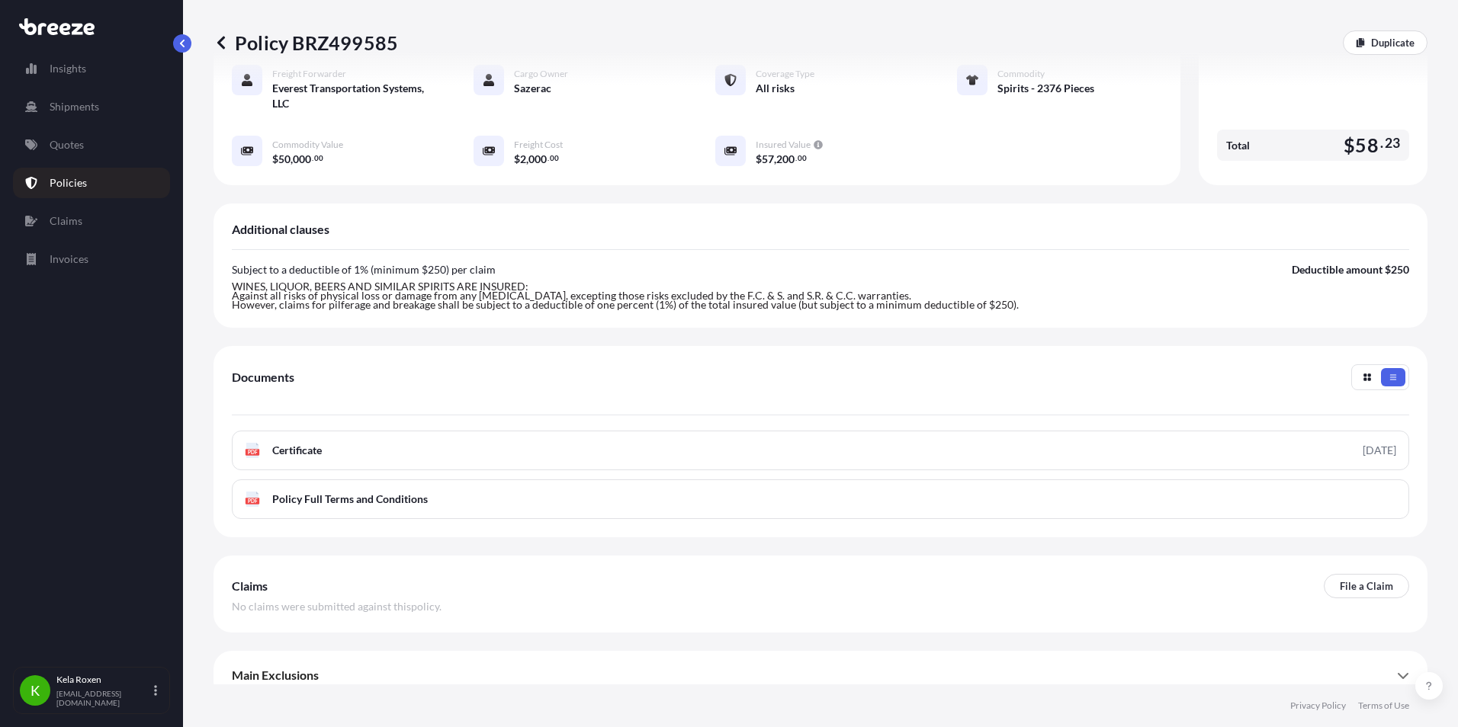
scroll to position [0, 0]
